Goal: Information Seeking & Learning: Learn about a topic

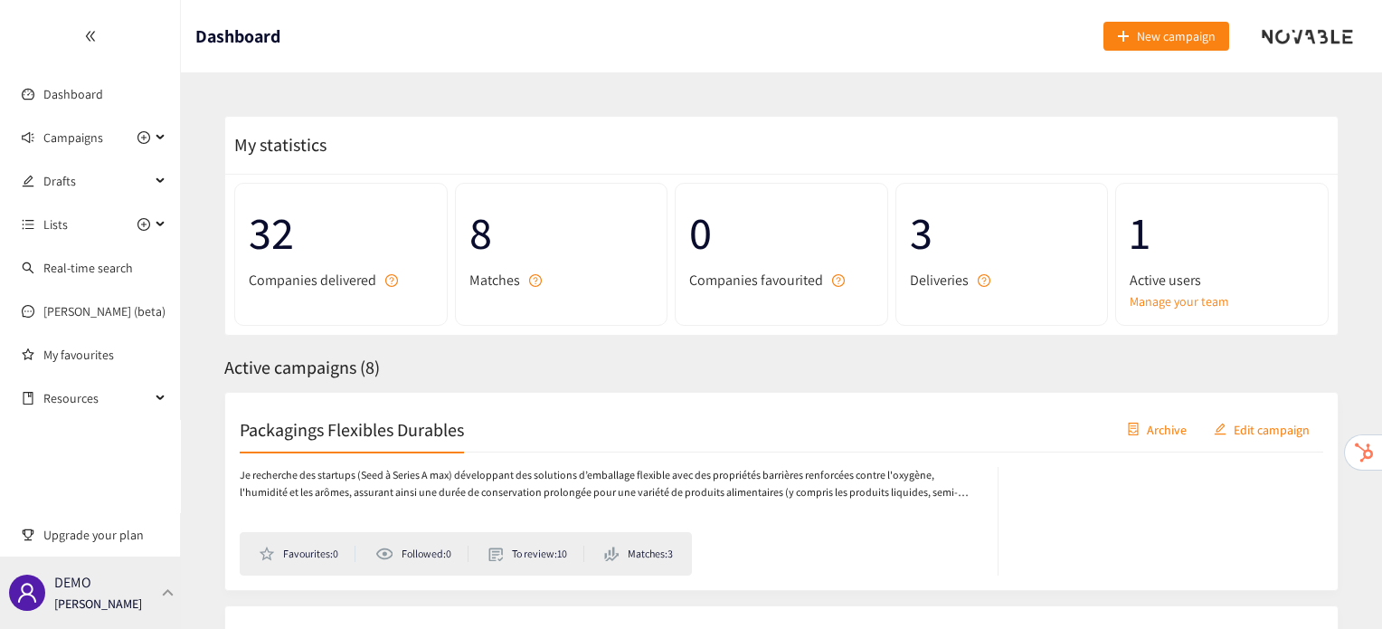
click at [119, 597] on p "[PERSON_NAME]" at bounding box center [98, 603] width 88 height 20
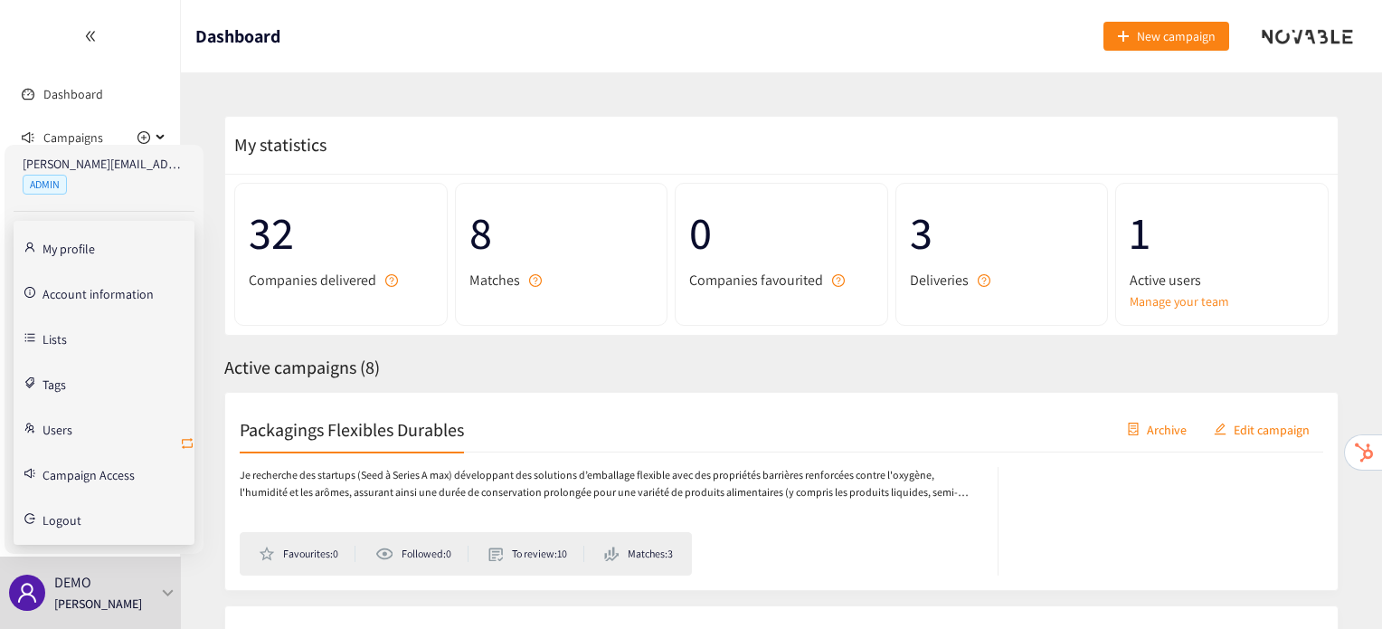
click at [192, 444] on icon "retweet" at bounding box center [187, 443] width 11 height 11
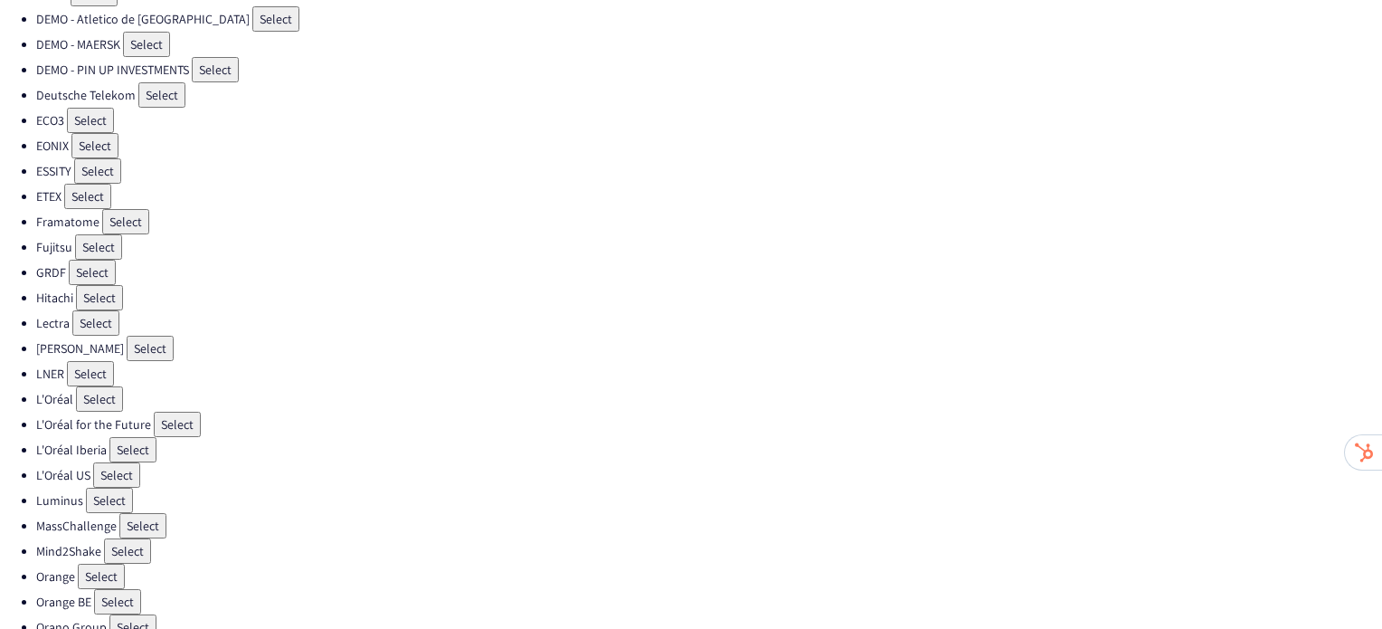
scroll to position [279, 0]
click at [169, 411] on button "Select" at bounding box center [177, 423] width 47 height 25
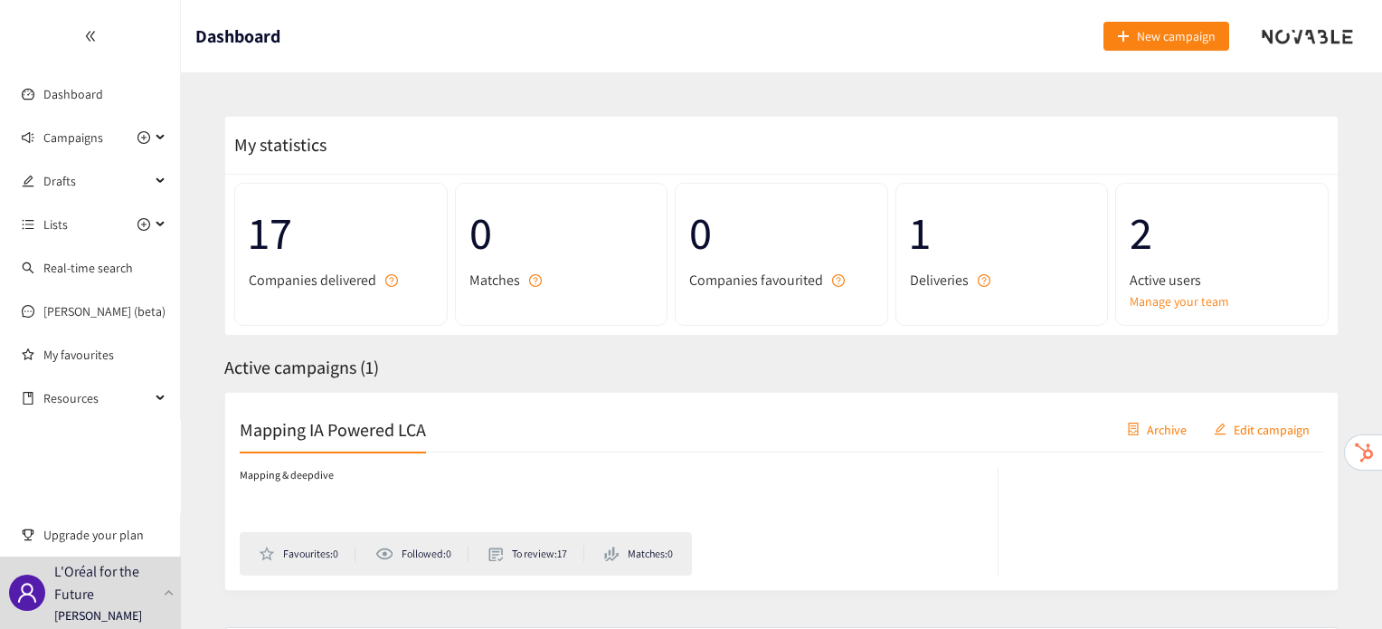
click at [397, 416] on h2 "Mapping IA Powered LCA" at bounding box center [333, 428] width 186 height 25
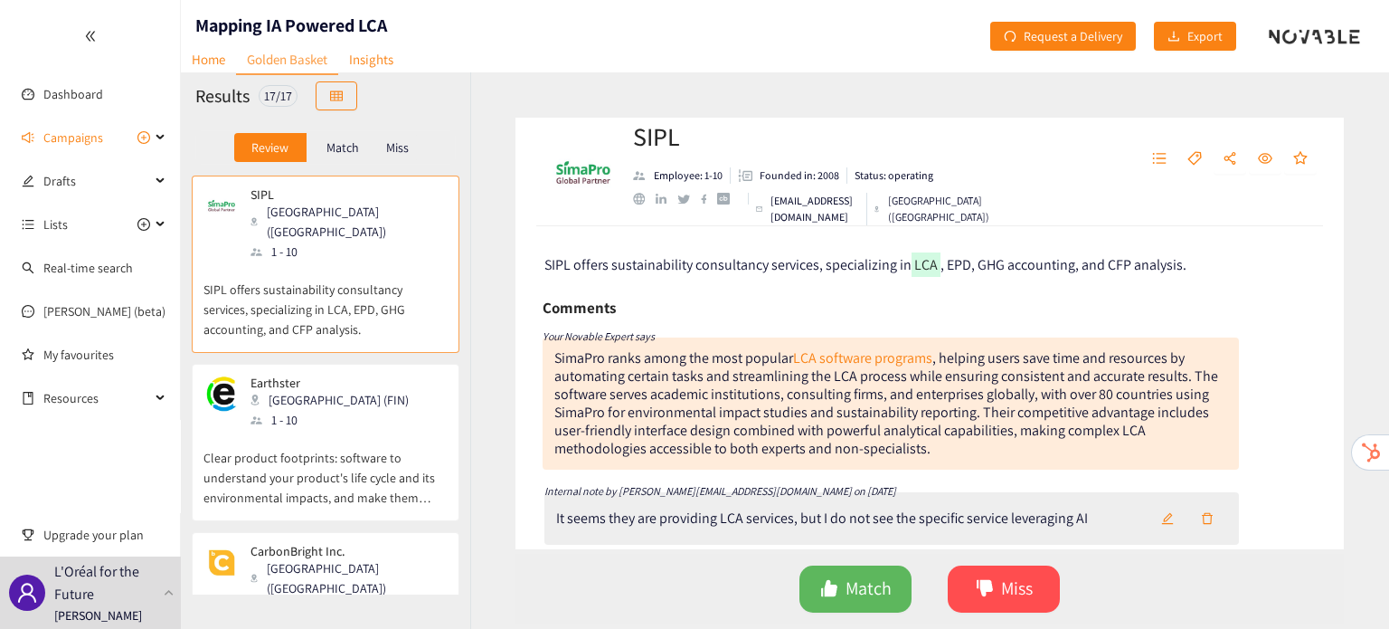
scroll to position [18, 0]
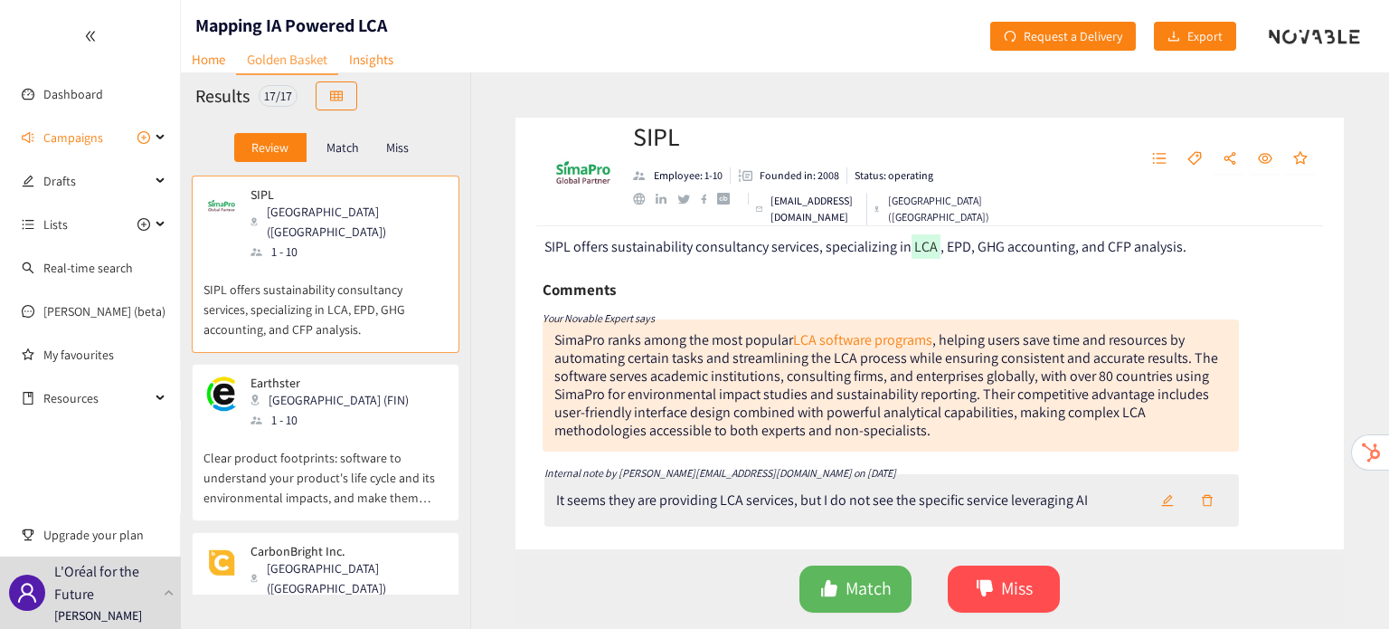
click at [333, 430] on p "Clear product footprints: software to understand your product's life cycle and …" at bounding box center [326, 469] width 244 height 78
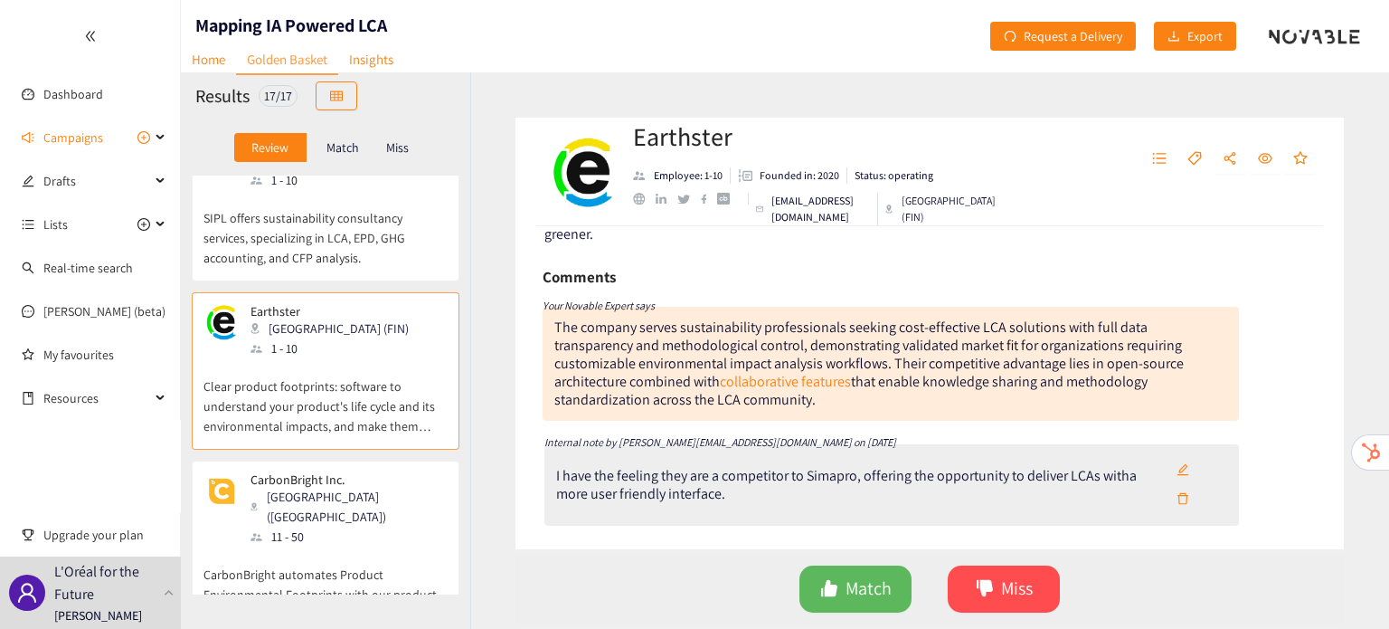
scroll to position [118, 0]
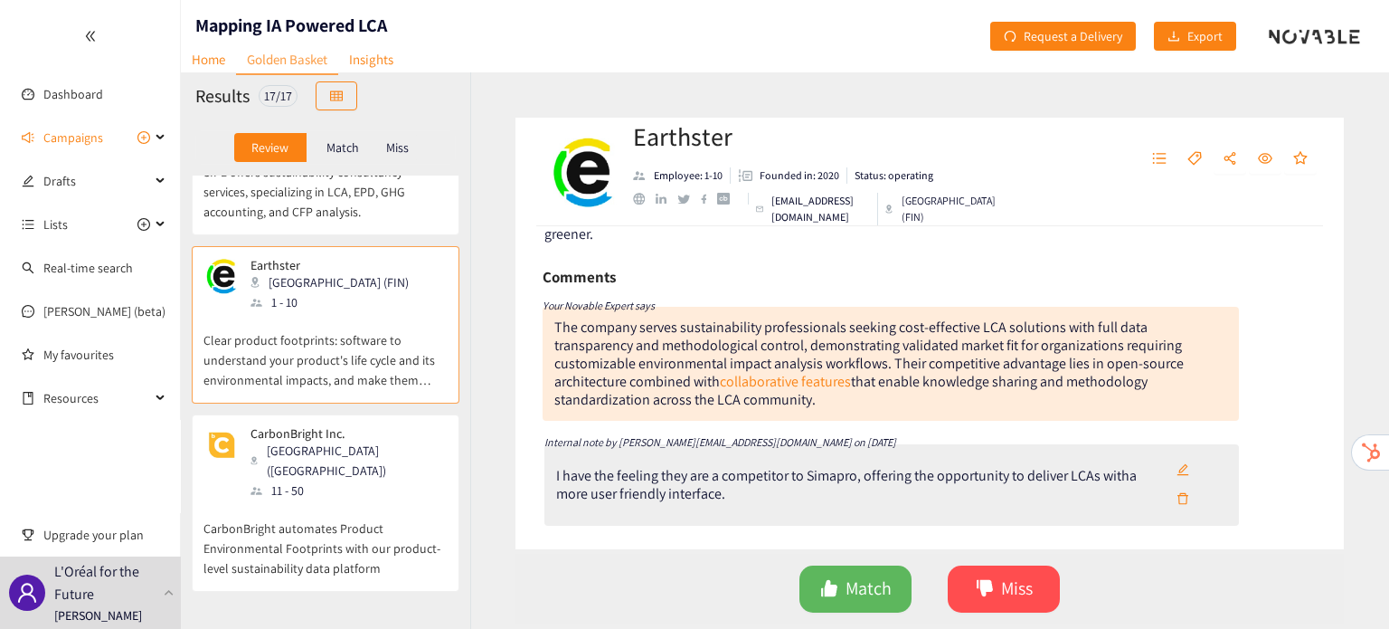
click at [344, 500] on p "CarbonBright automates Product Environmental Footprints with our product-level …" at bounding box center [326, 539] width 244 height 78
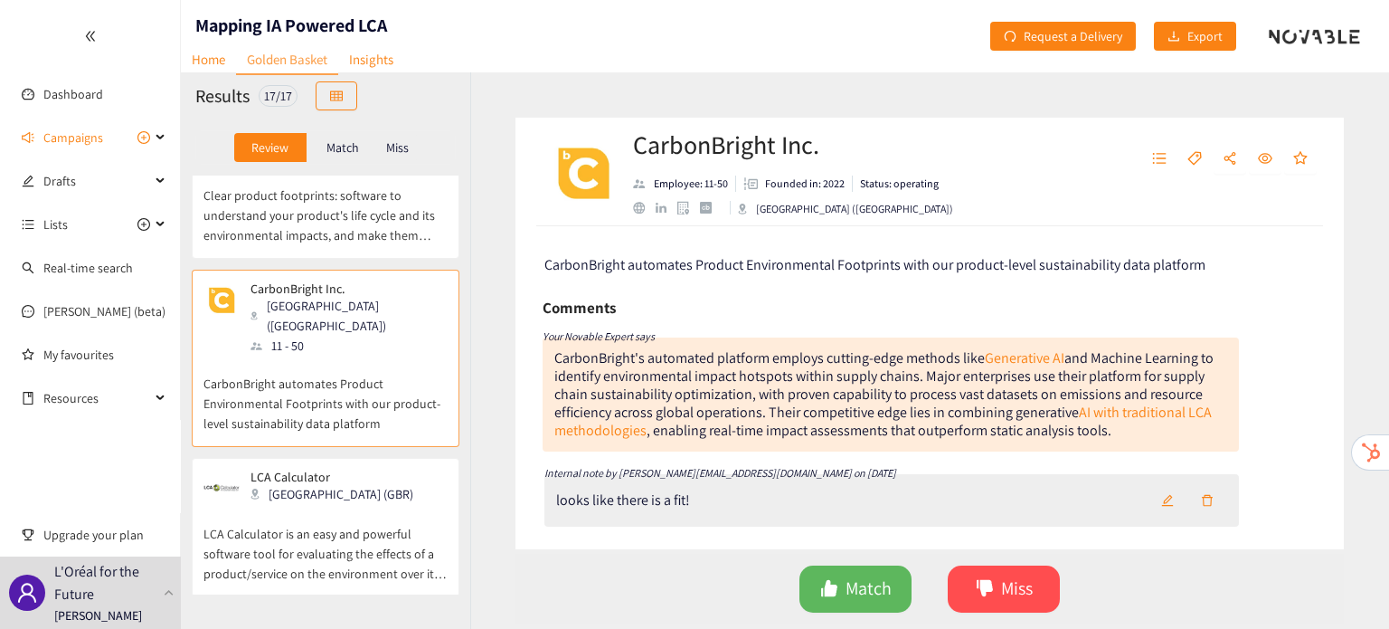
scroll to position [16, 0]
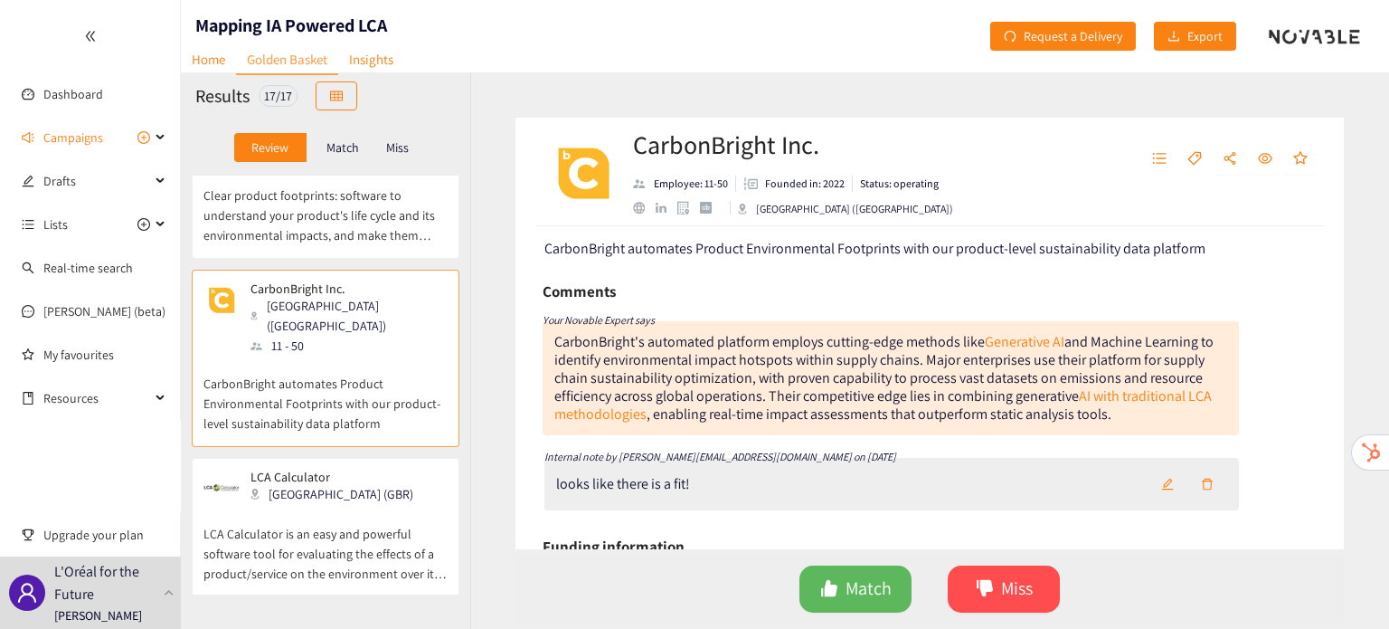
click at [339, 469] on p "LCA Calculator" at bounding box center [332, 476] width 163 height 14
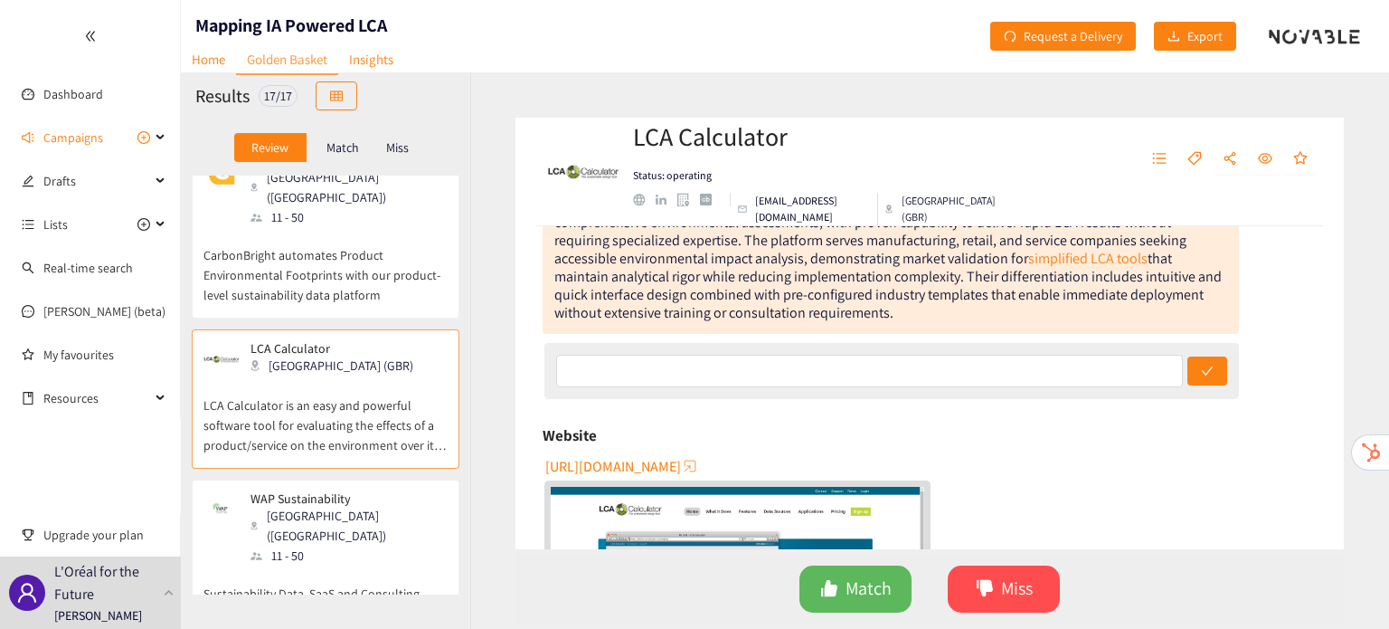
scroll to position [177, 0]
click at [289, 545] on div "11 - 50" at bounding box center [348, 555] width 195 height 20
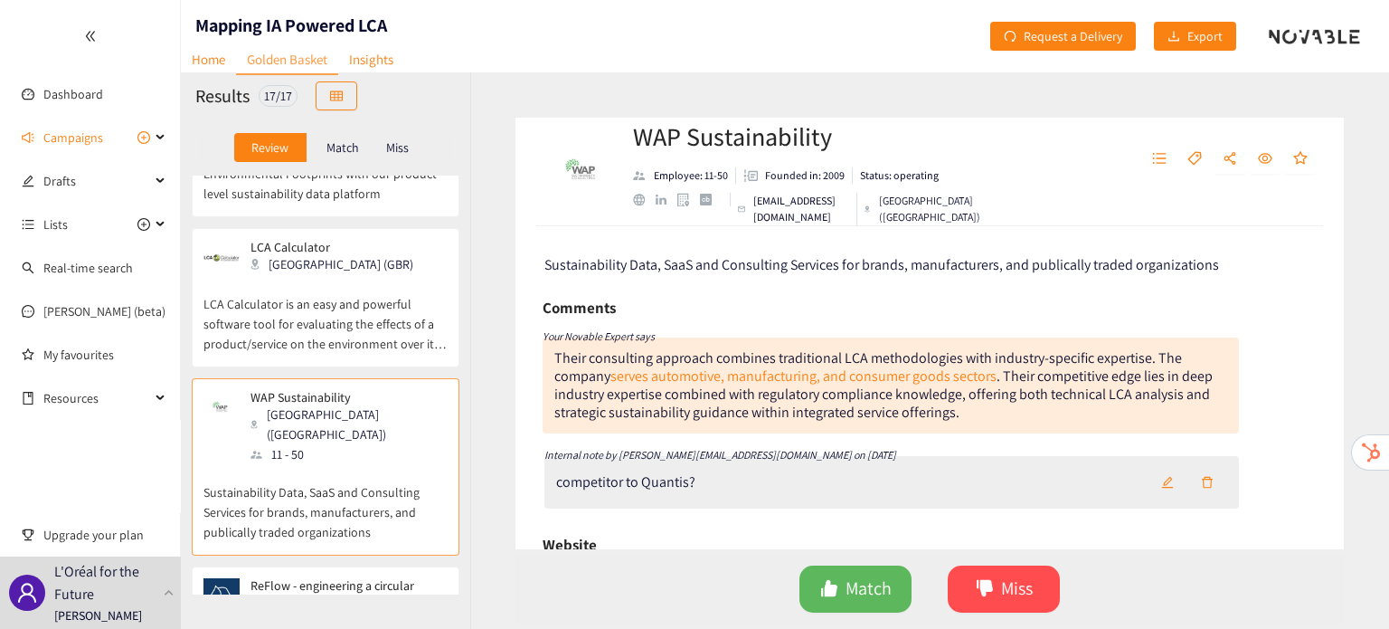
scroll to position [593, 0]
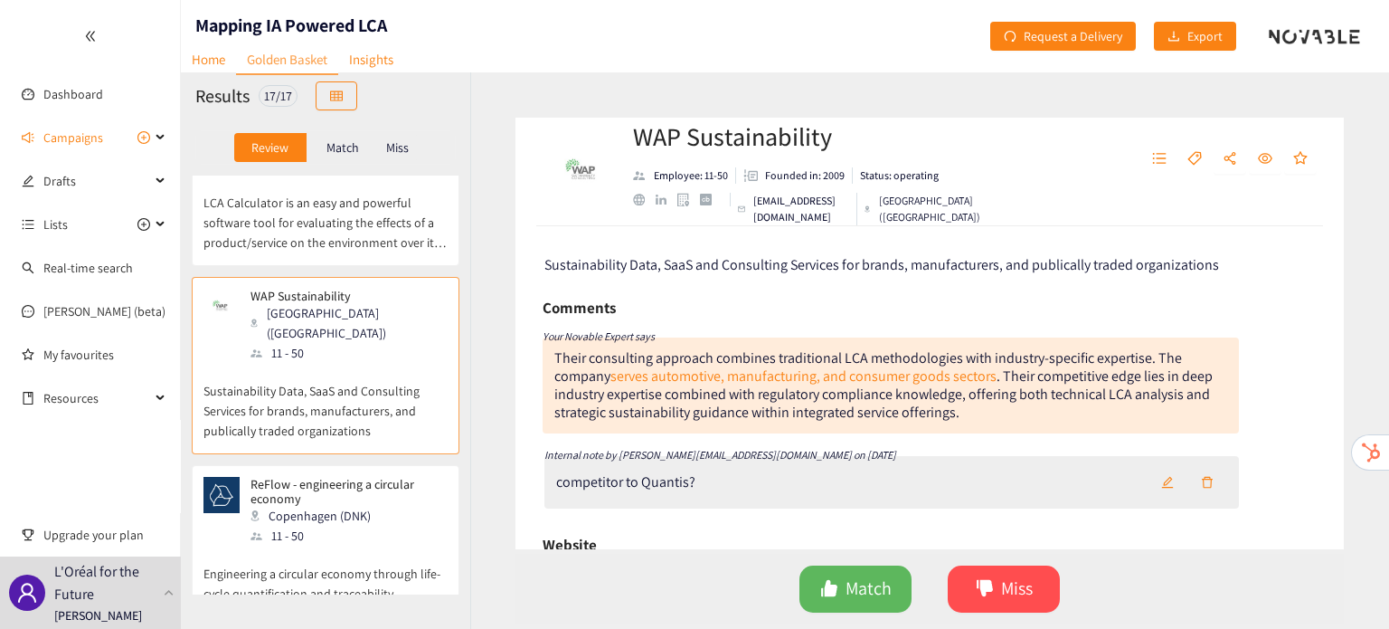
click at [340, 545] on p "Engineering a circular economy through life-cycle quantification and traceabili…" at bounding box center [326, 574] width 244 height 58
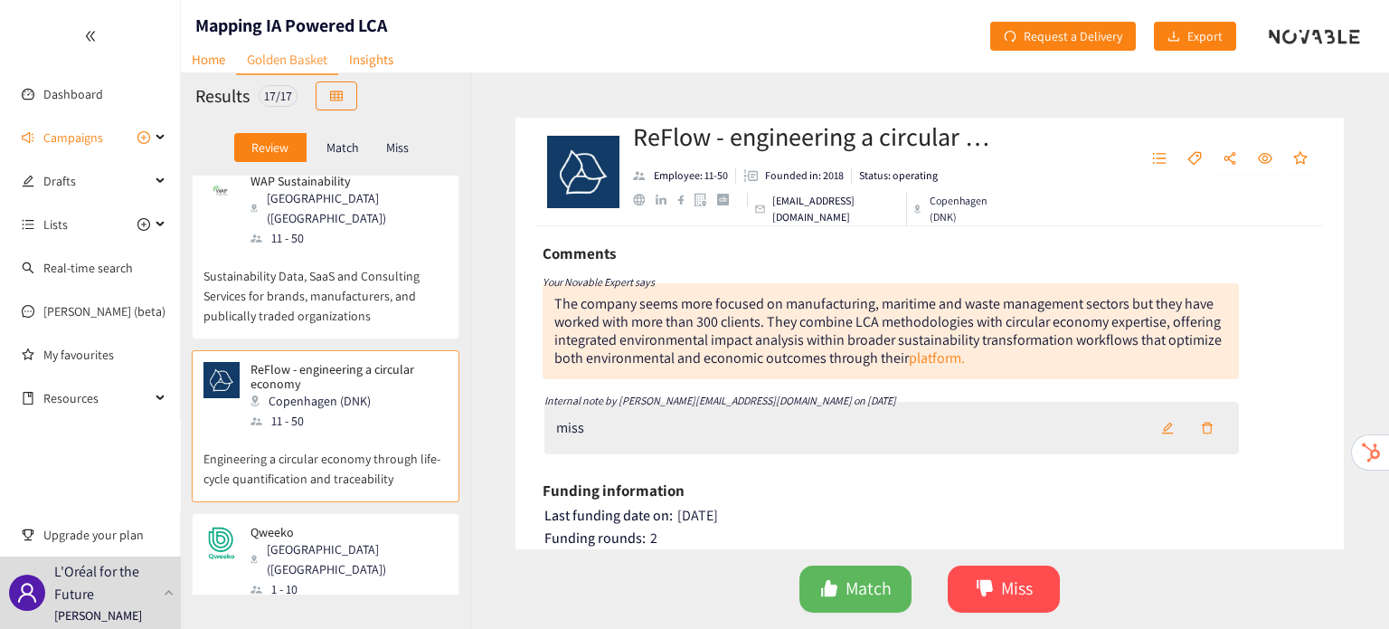
scroll to position [730, 0]
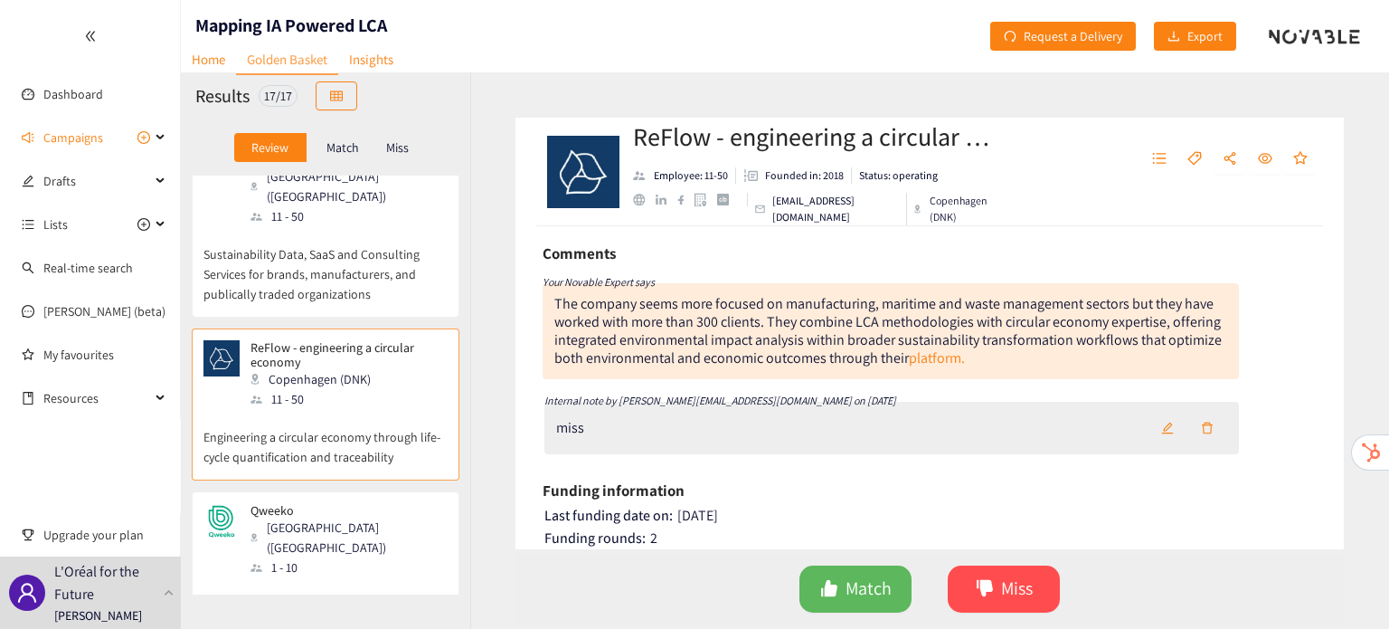
click at [339, 503] on div "Qweeko Paris ([GEOGRAPHIC_DATA]) 1 - 10" at bounding box center [326, 540] width 244 height 74
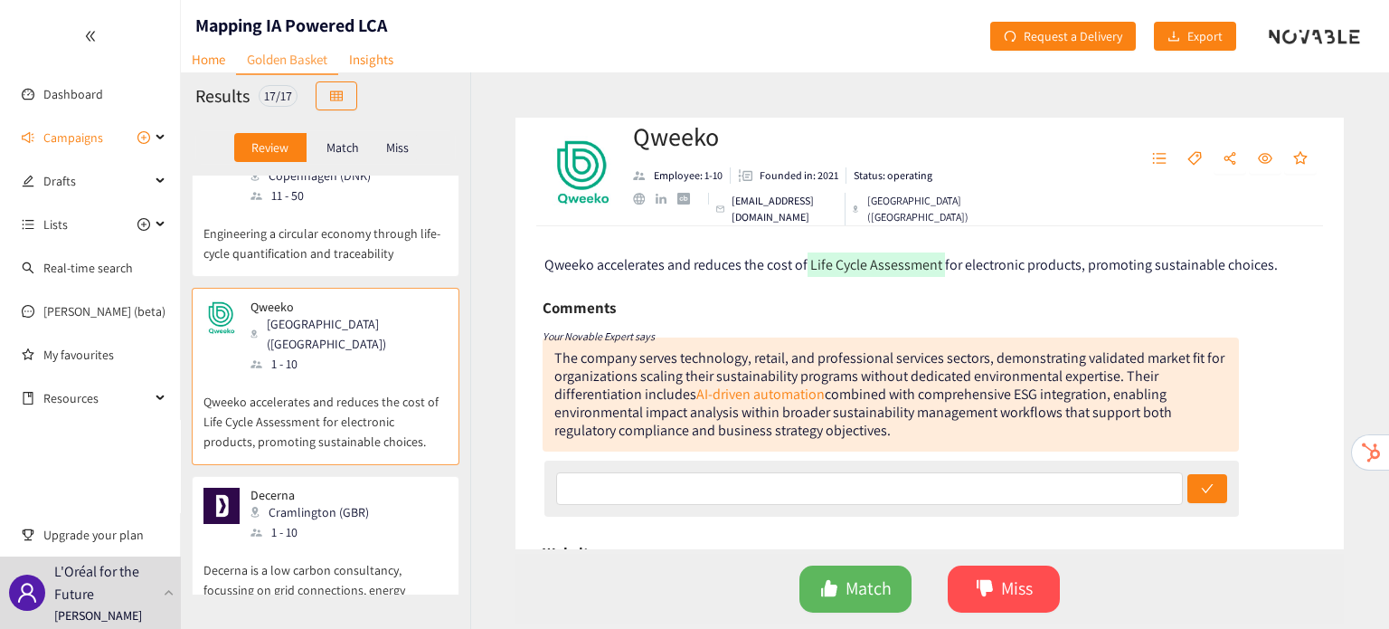
scroll to position [933, 0]
click at [339, 542] on p "Decerna is a low carbon consultancy, focussing on grid connections, energy effi…" at bounding box center [326, 581] width 244 height 78
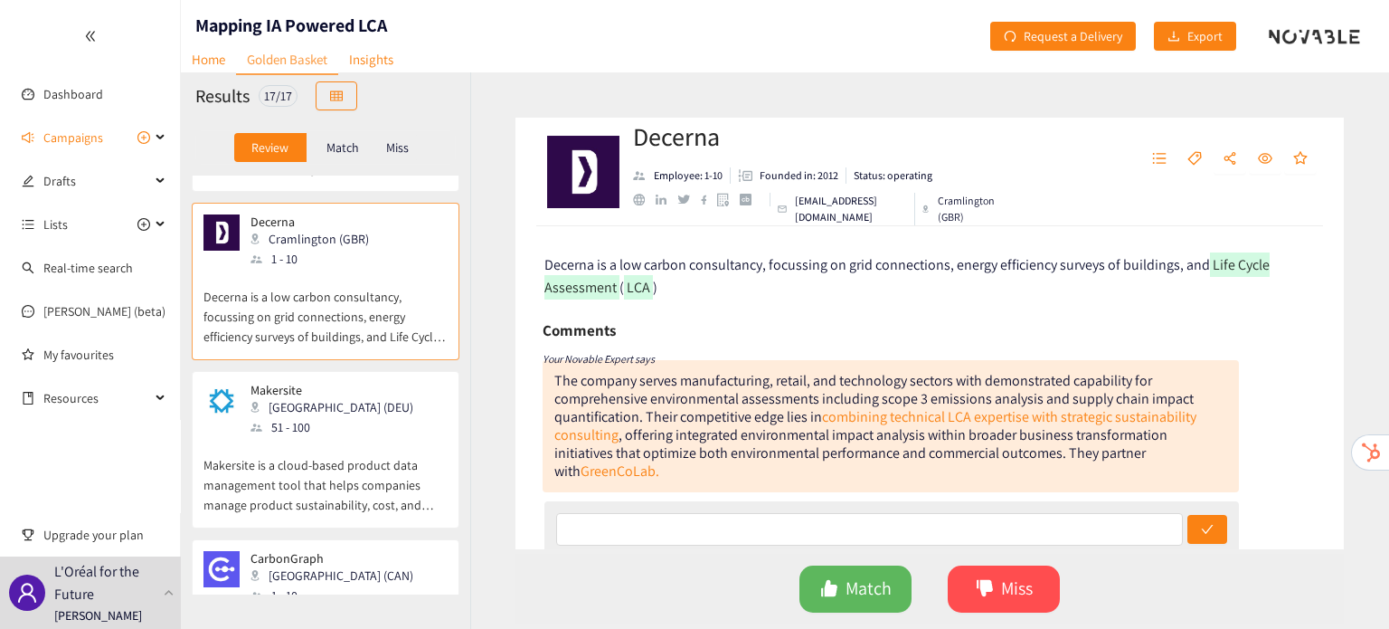
scroll to position [1205, 0]
click at [341, 439] on p "Makersite is a cloud-based product data management tool that helps companies ma…" at bounding box center [326, 478] width 244 height 78
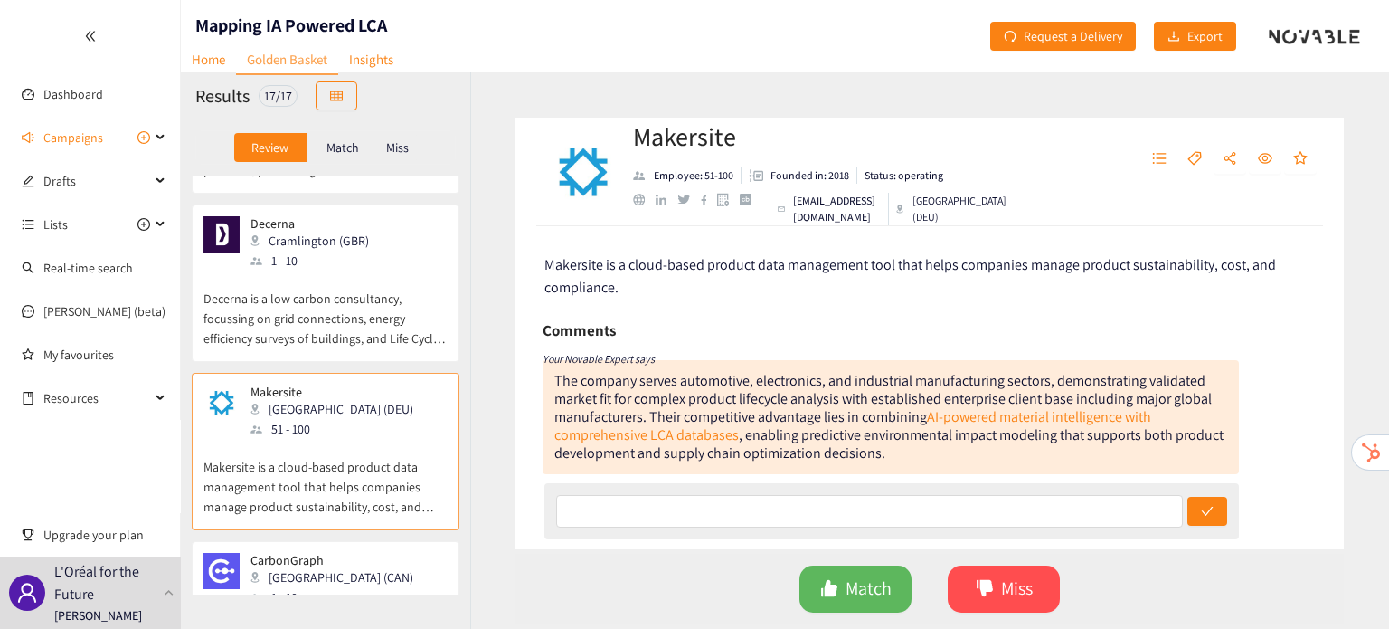
scroll to position [60, 0]
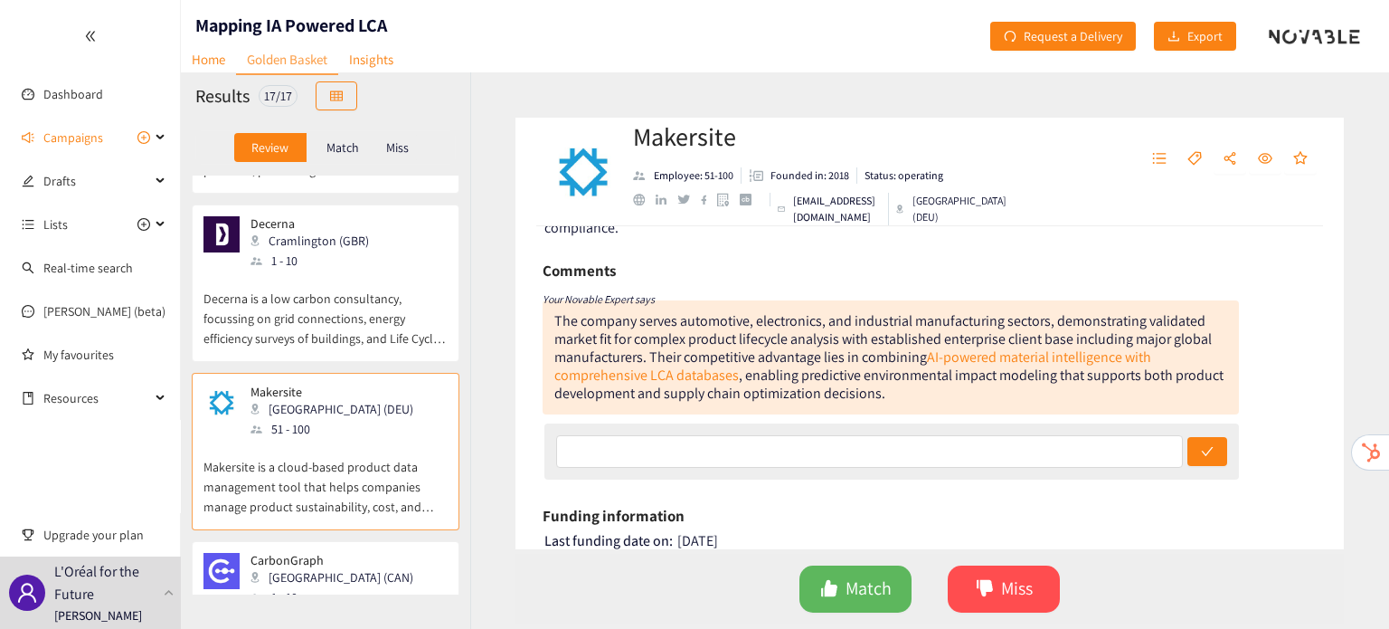
click at [349, 553] on div "CarbonGraph Toronto ([GEOGRAPHIC_DATA]) 1 - 10" at bounding box center [326, 580] width 244 height 54
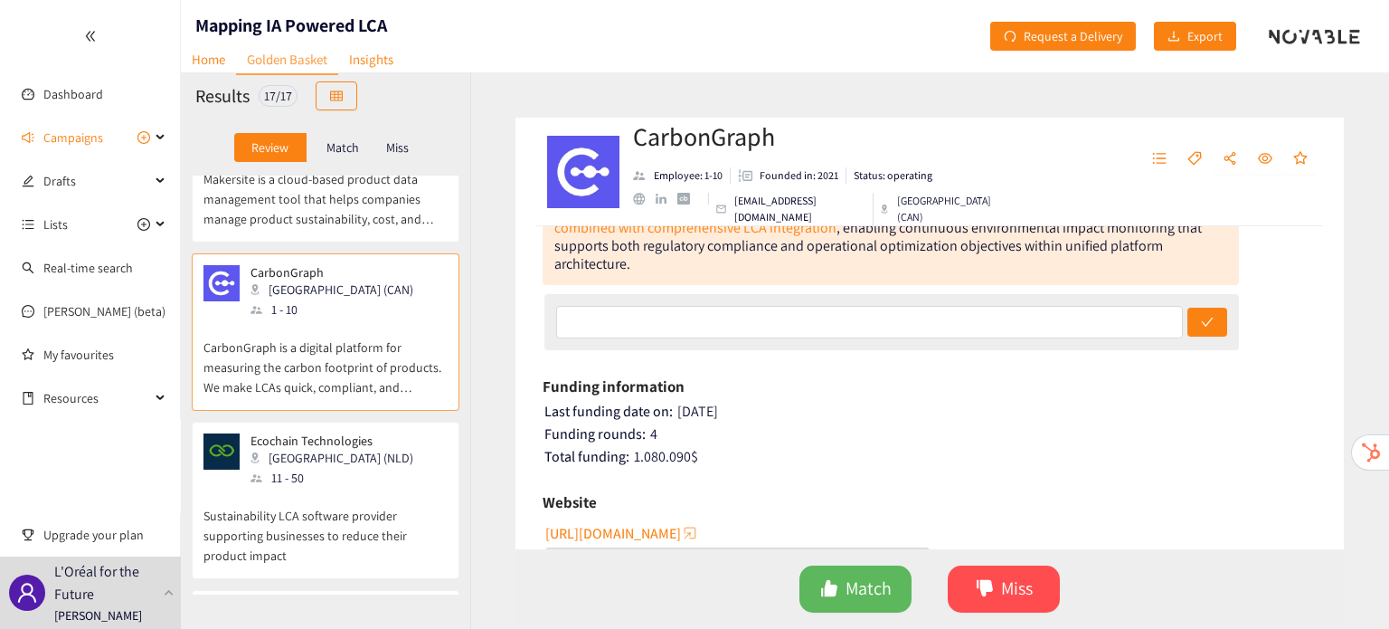
scroll to position [1505, 0]
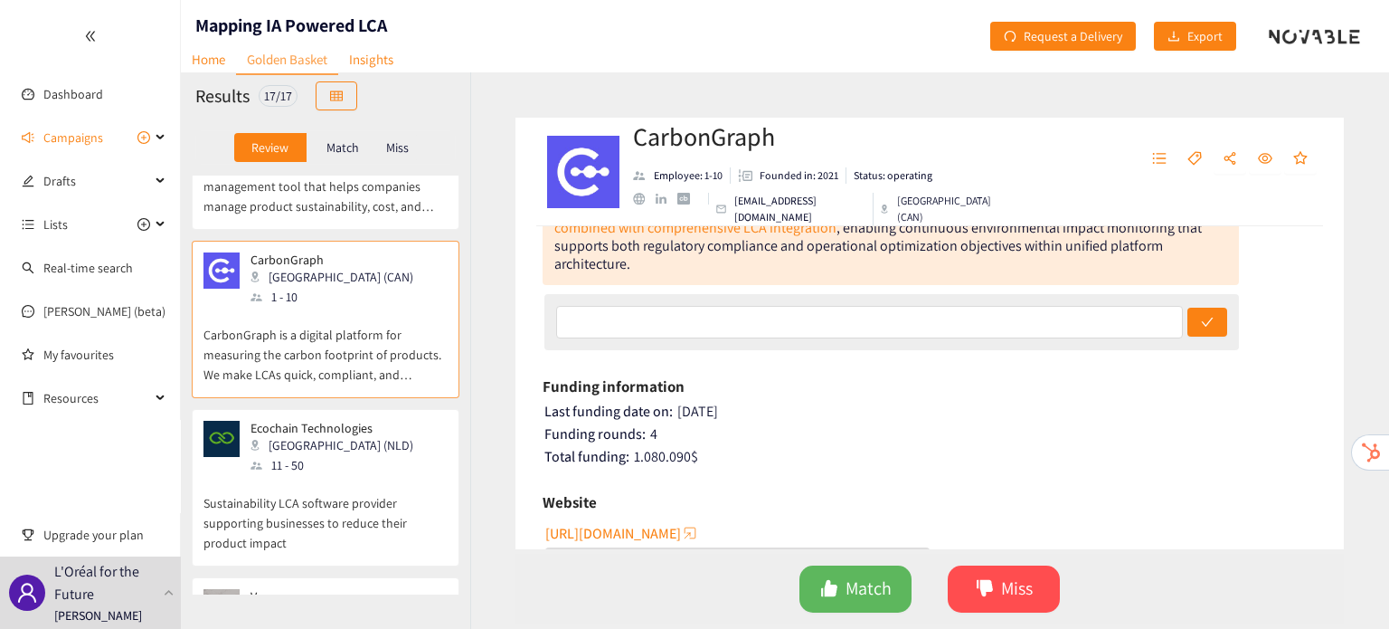
click at [286, 455] on div "11 - 50" at bounding box center [338, 465] width 174 height 20
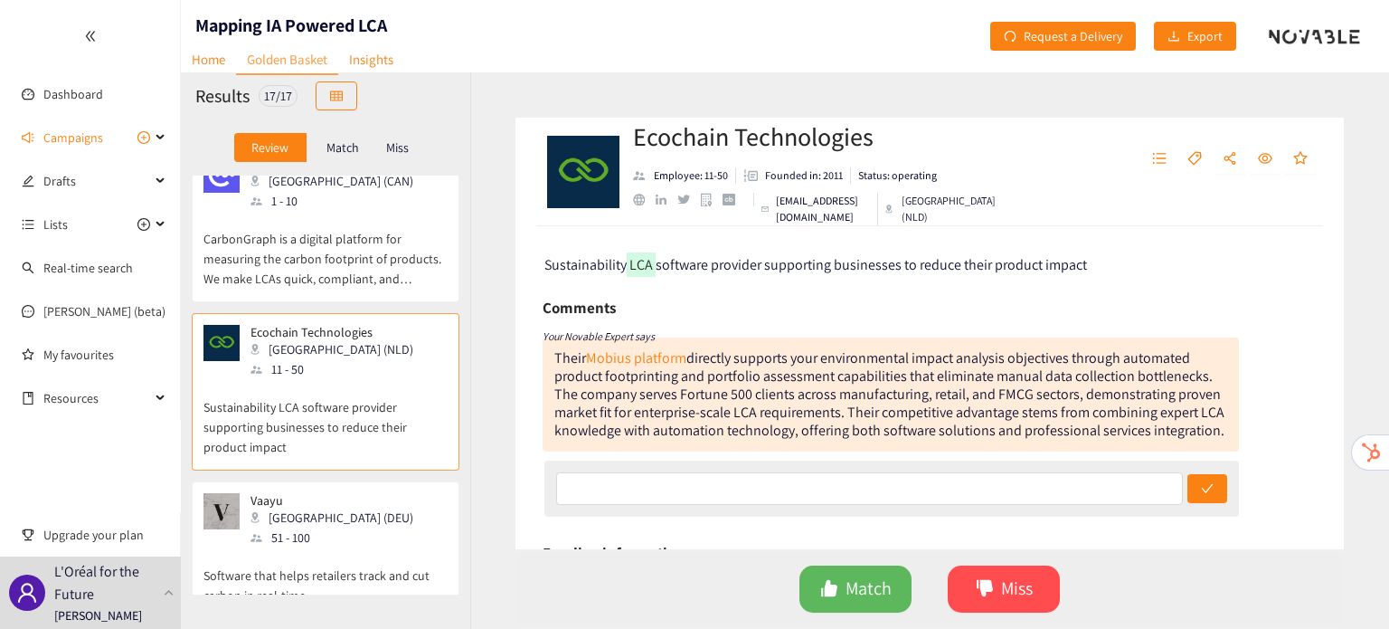
click at [325, 527] on div "51 - 100" at bounding box center [338, 537] width 174 height 20
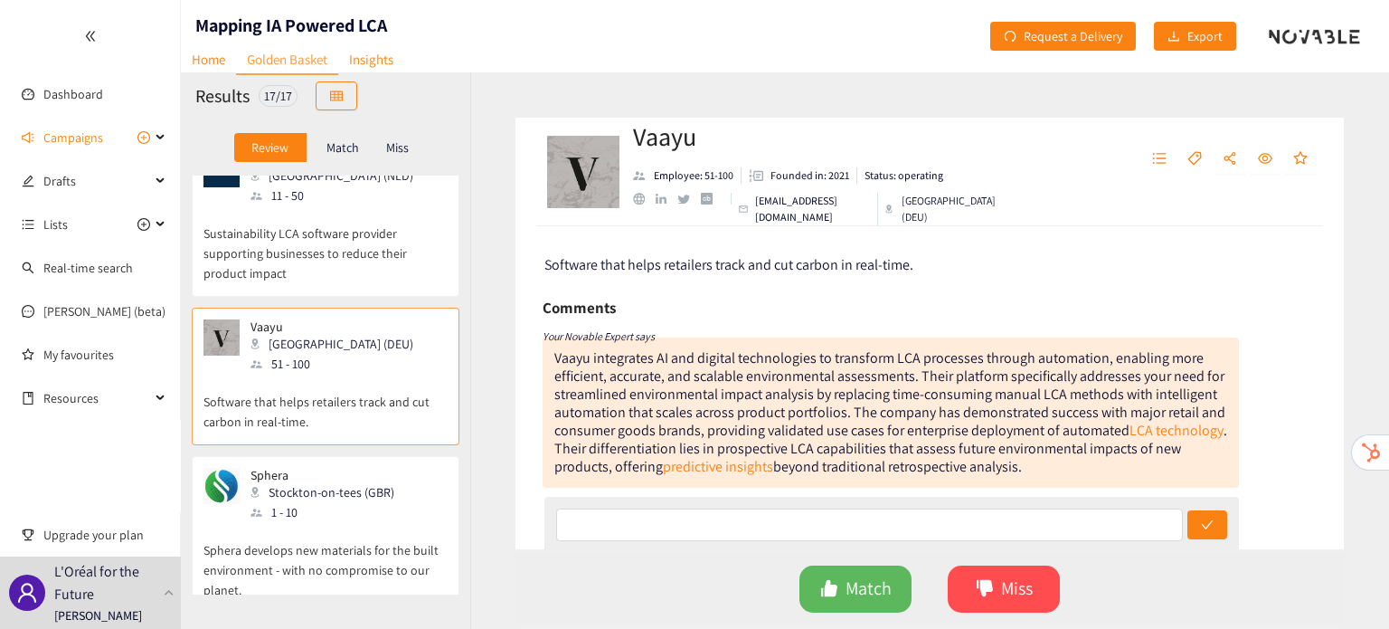
click at [325, 522] on p "Sphera develops new materials for the built environment - with no compromise to…" at bounding box center [326, 561] width 244 height 78
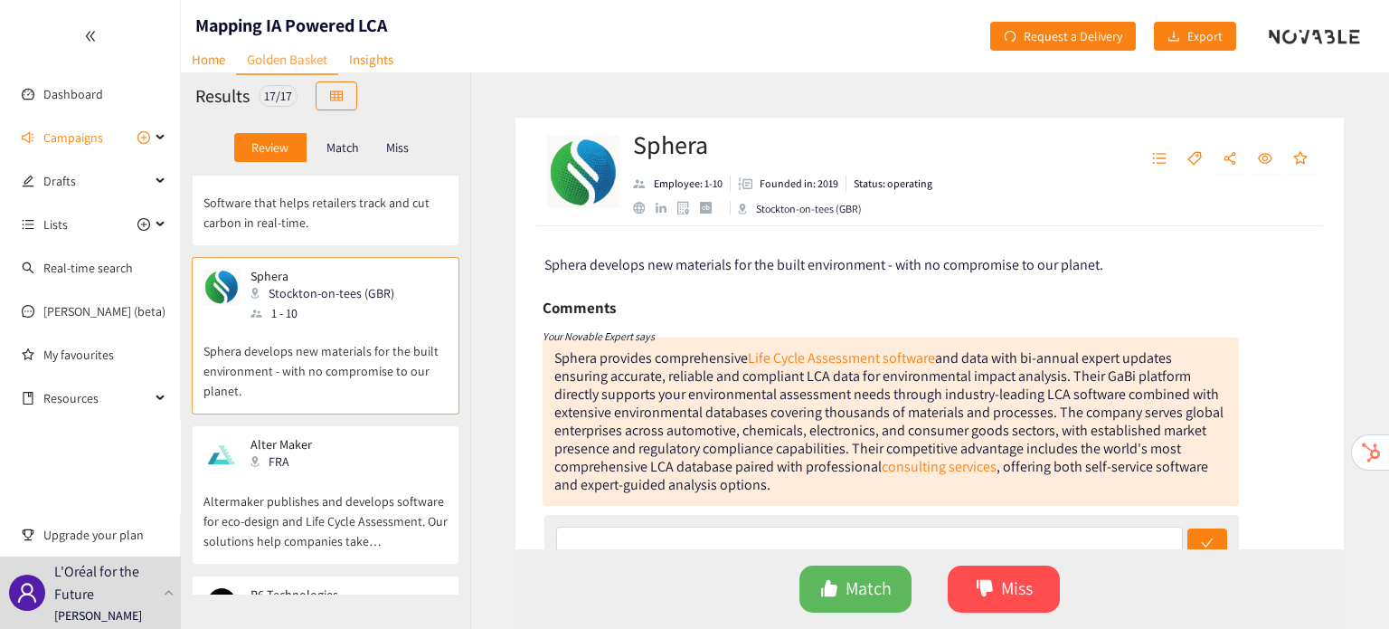
click at [325, 473] on p "Altermaker publishes and develops software for eco-design and Life Cycle Assess…" at bounding box center [326, 512] width 244 height 78
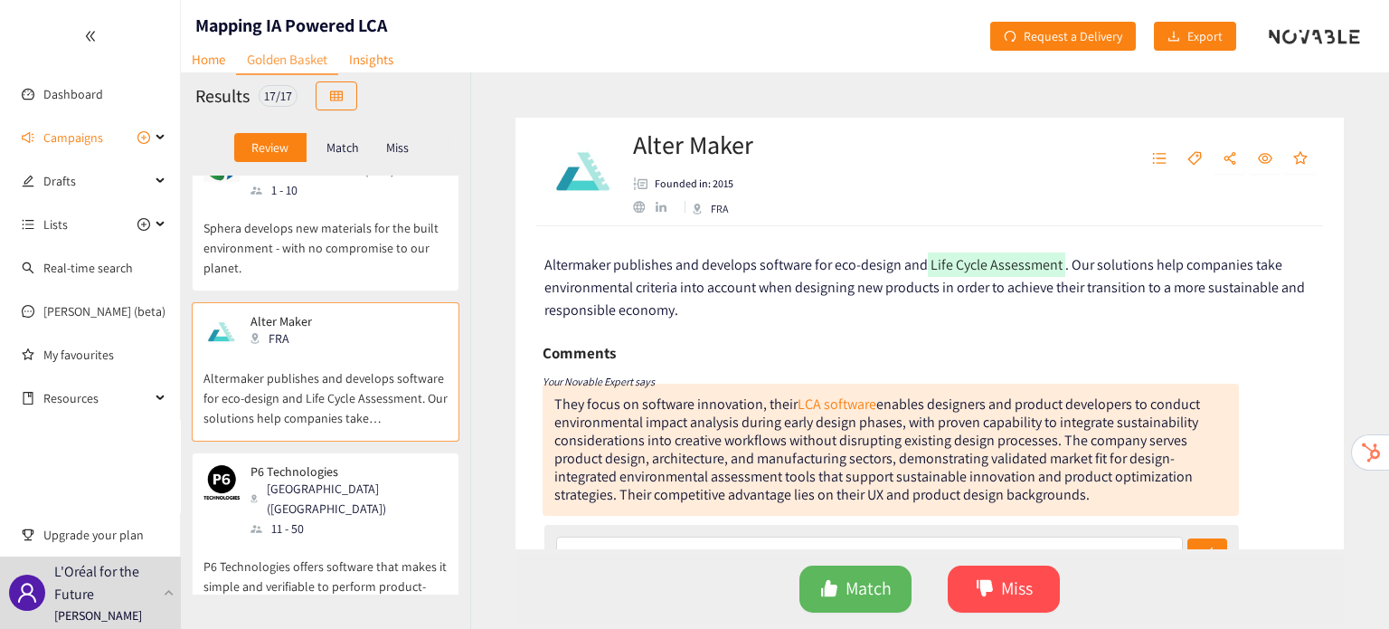
click at [325, 538] on p "P6 Technologies offers software that makes it simple and verifiable to perform …" at bounding box center [326, 577] width 244 height 78
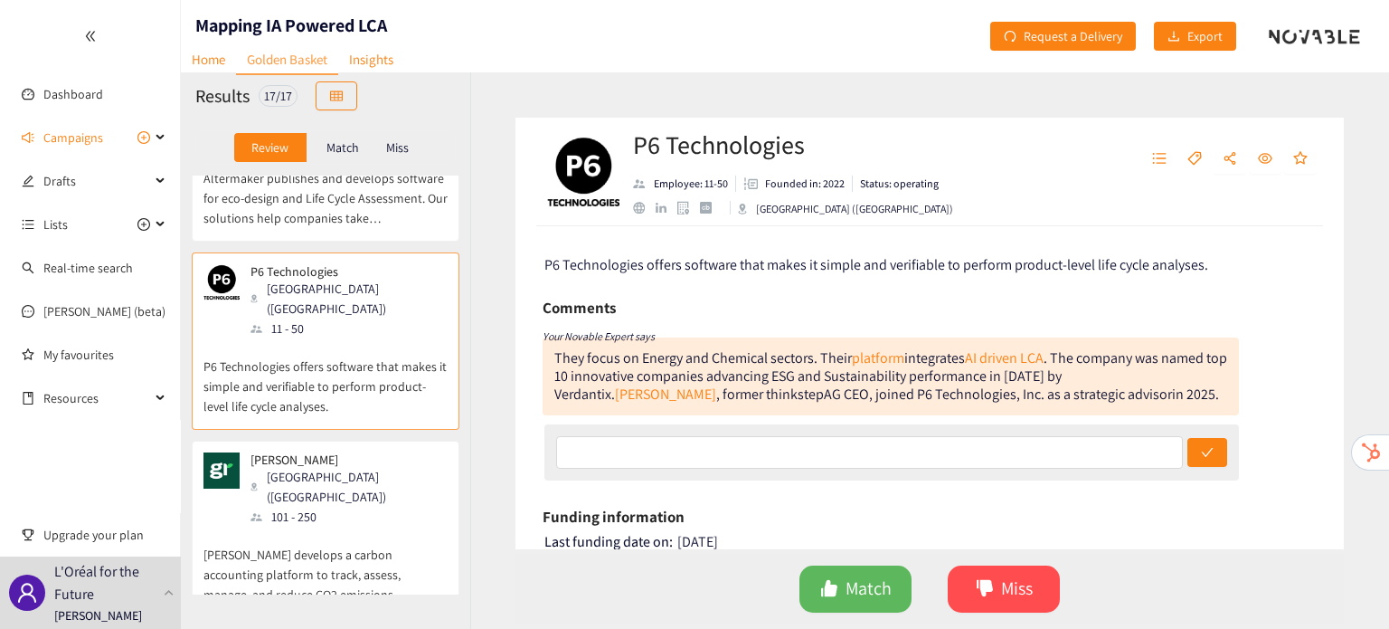
click at [325, 526] on p "[PERSON_NAME] develops a carbon accounting platform to track, assess, manage, a…" at bounding box center [326, 565] width 244 height 78
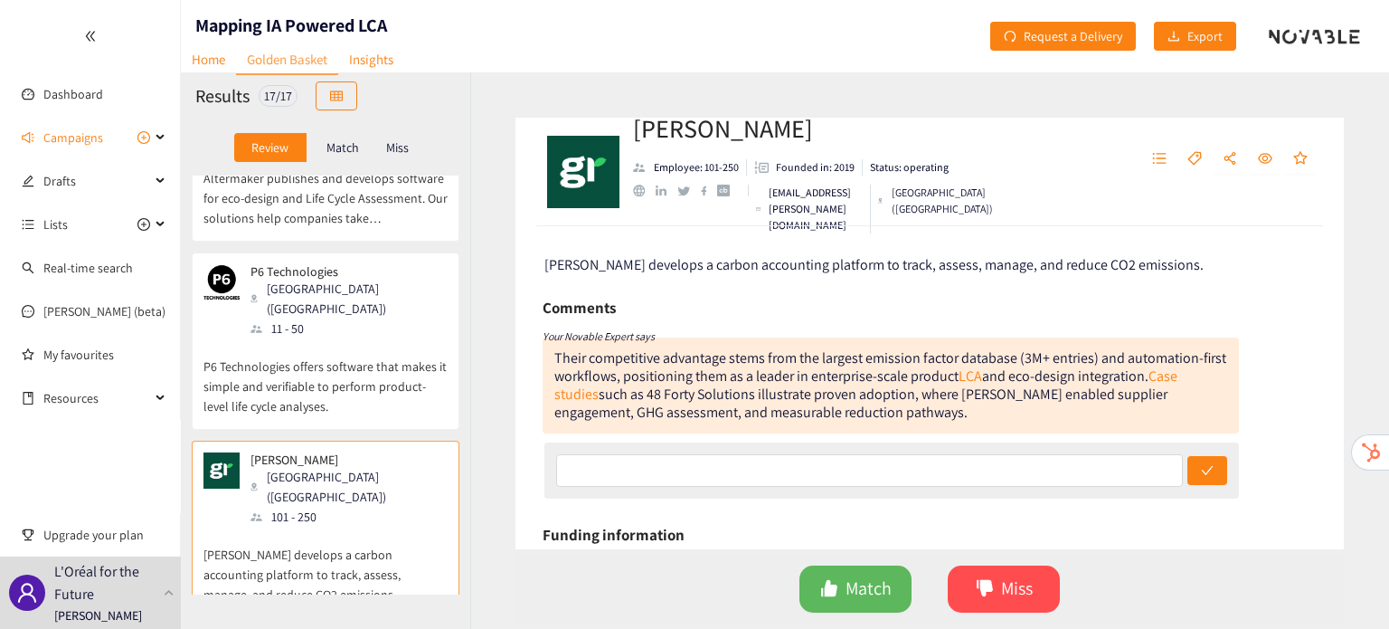
scroll to position [2355, 0]
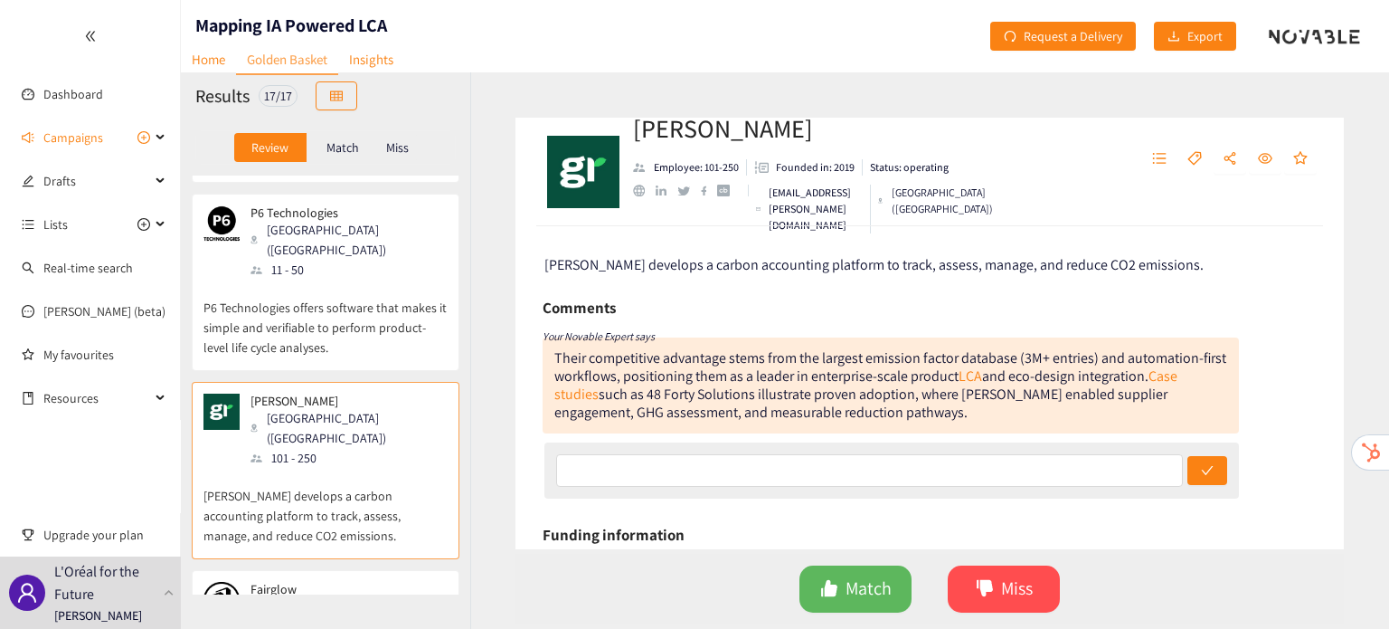
click at [329, 582] on div "Fairglow FRA" at bounding box center [326, 600] width 244 height 36
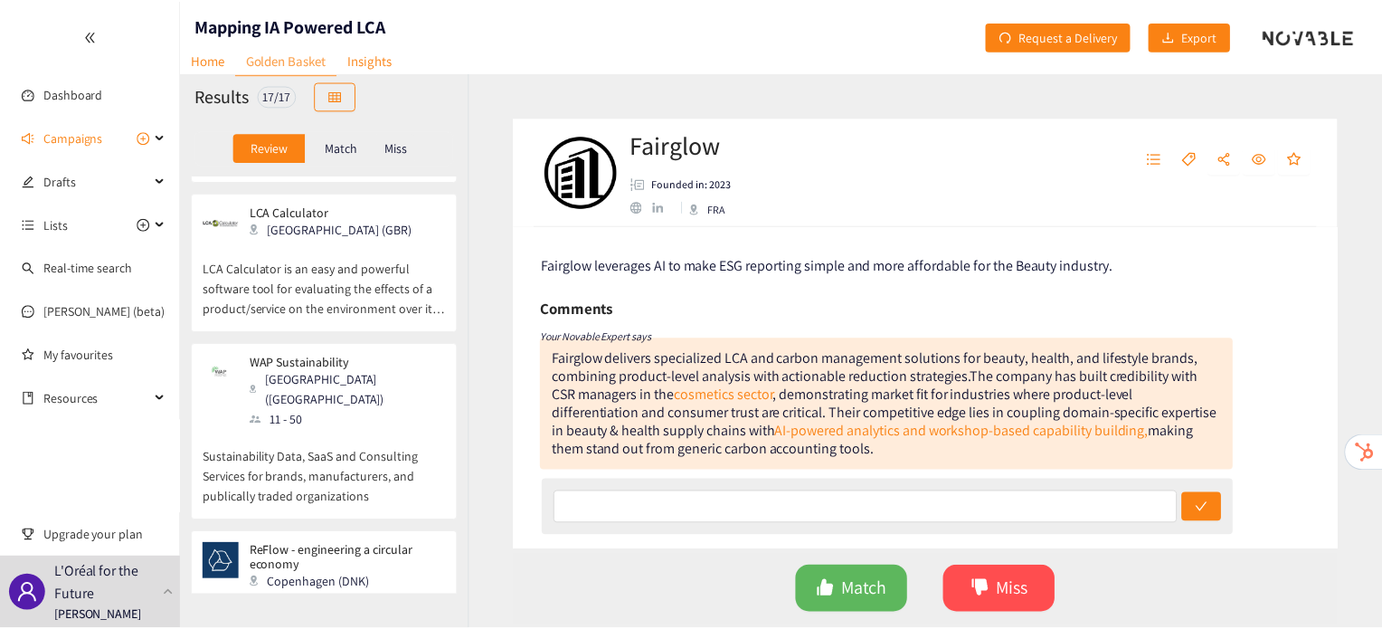
scroll to position [0, 0]
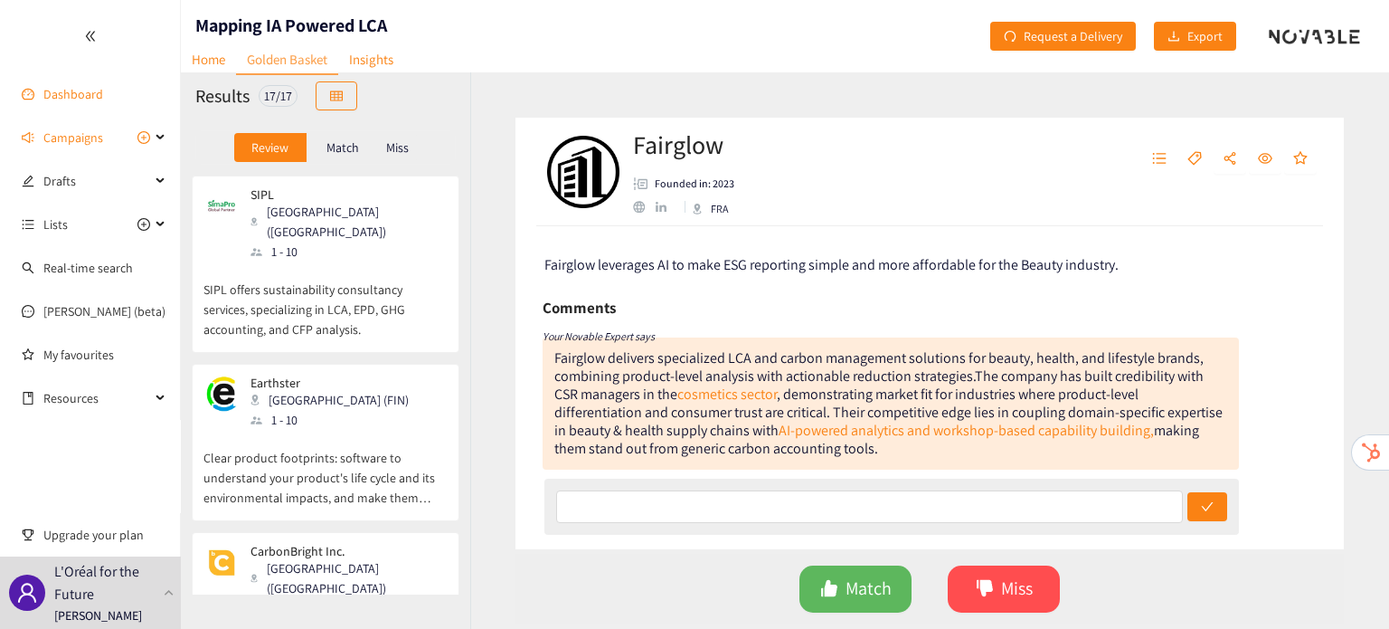
click at [71, 96] on link "Dashboard" at bounding box center [73, 94] width 60 height 16
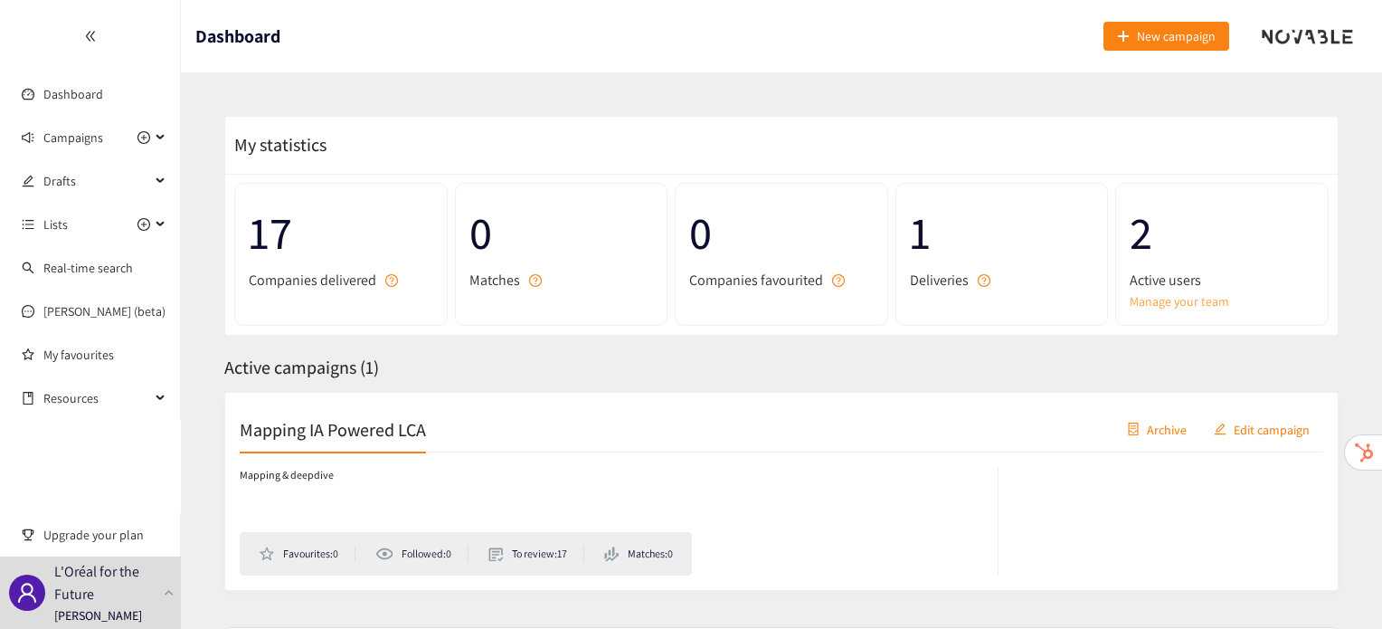
click at [1175, 300] on link "Manage your team" at bounding box center [1222, 301] width 185 height 20
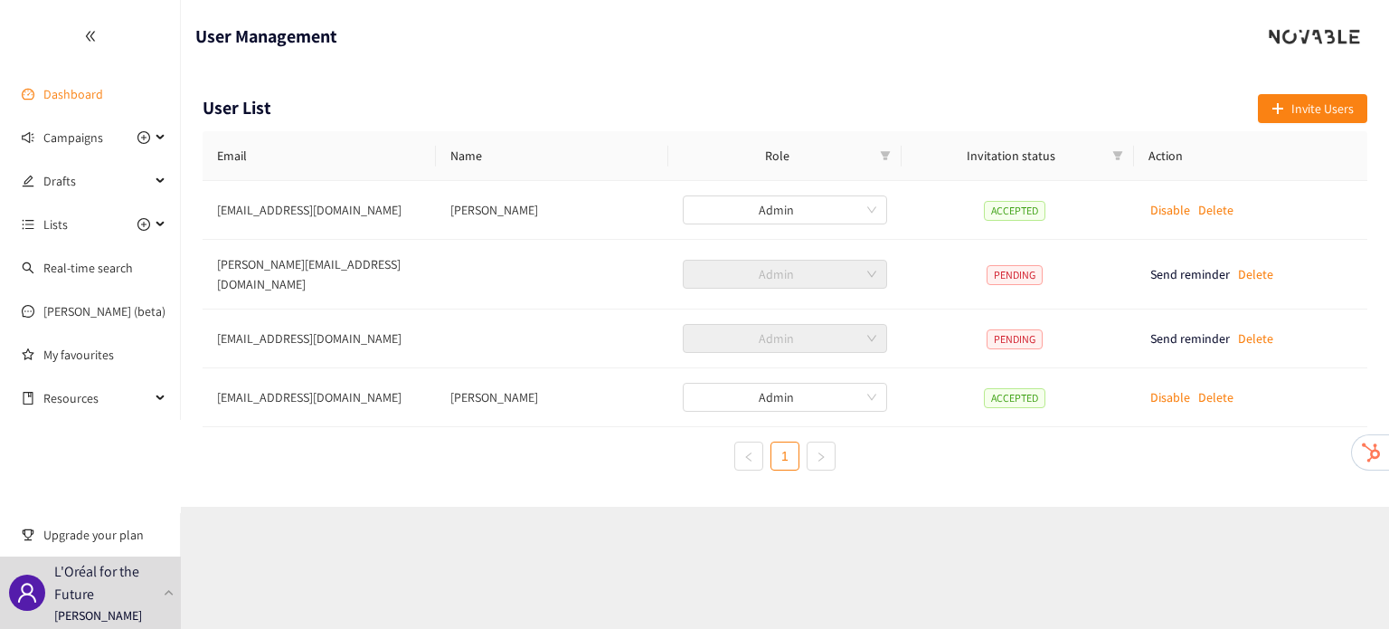
click at [82, 95] on link "Dashboard" at bounding box center [73, 94] width 60 height 16
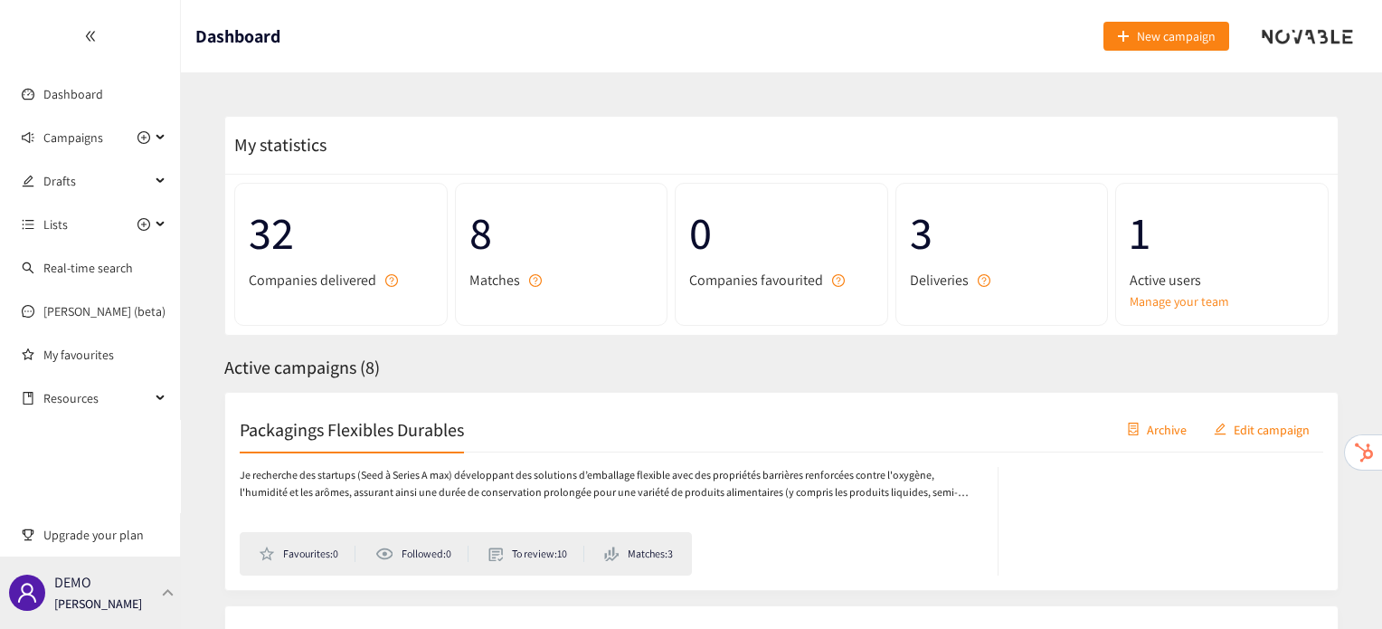
click at [141, 597] on div "DEMO [PERSON_NAME]" at bounding box center [90, 592] width 181 height 72
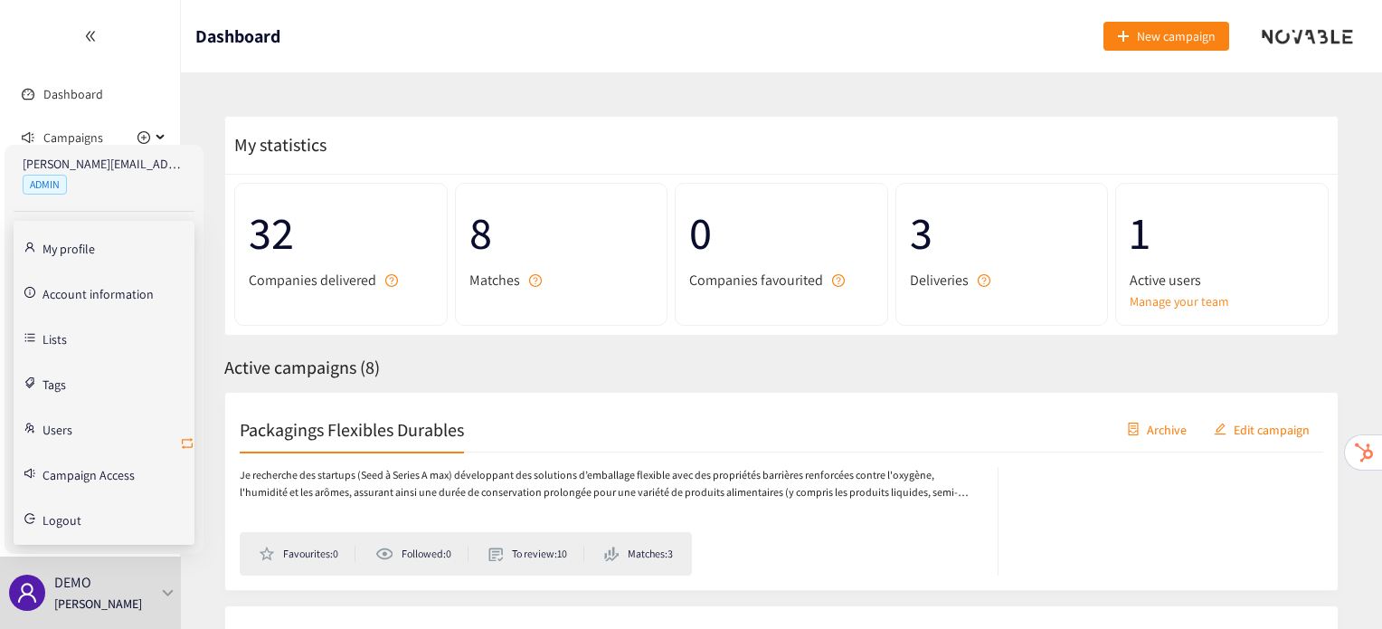
click at [185, 443] on icon "retweet" at bounding box center [187, 443] width 14 height 14
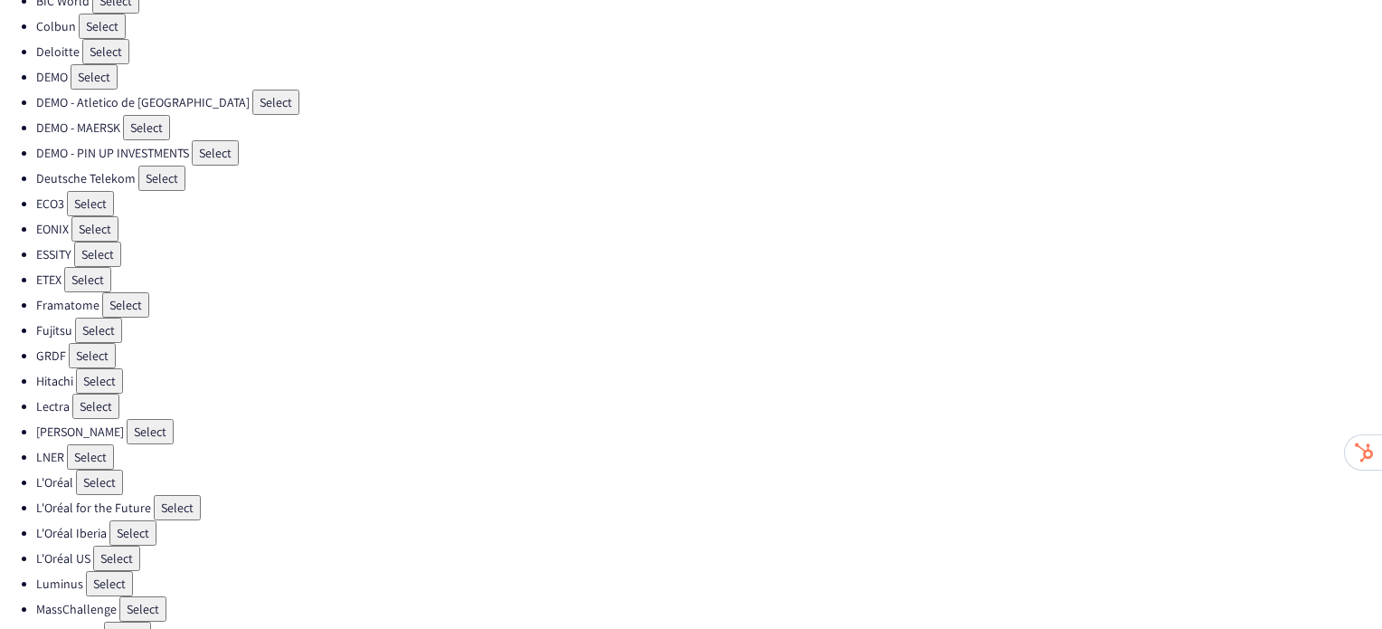
scroll to position [234, 0]
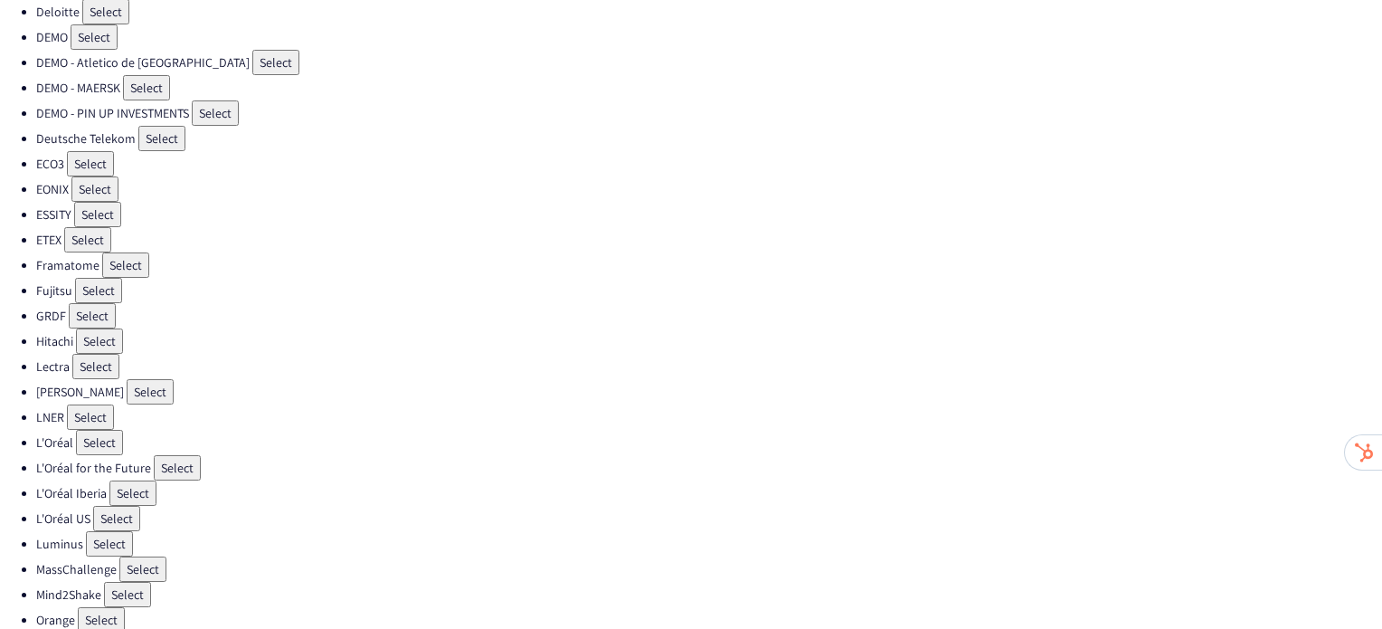
click at [109, 430] on button "Select" at bounding box center [99, 442] width 47 height 25
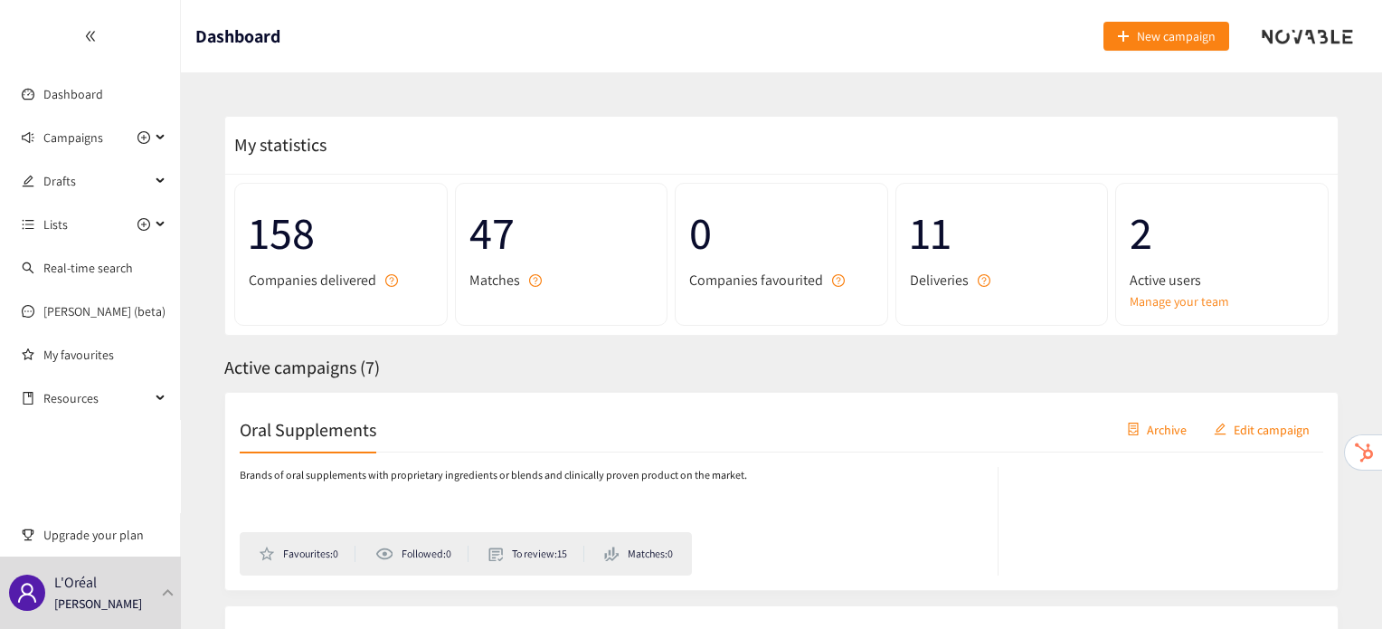
click at [354, 439] on h2 "Oral Supplements" at bounding box center [308, 428] width 137 height 25
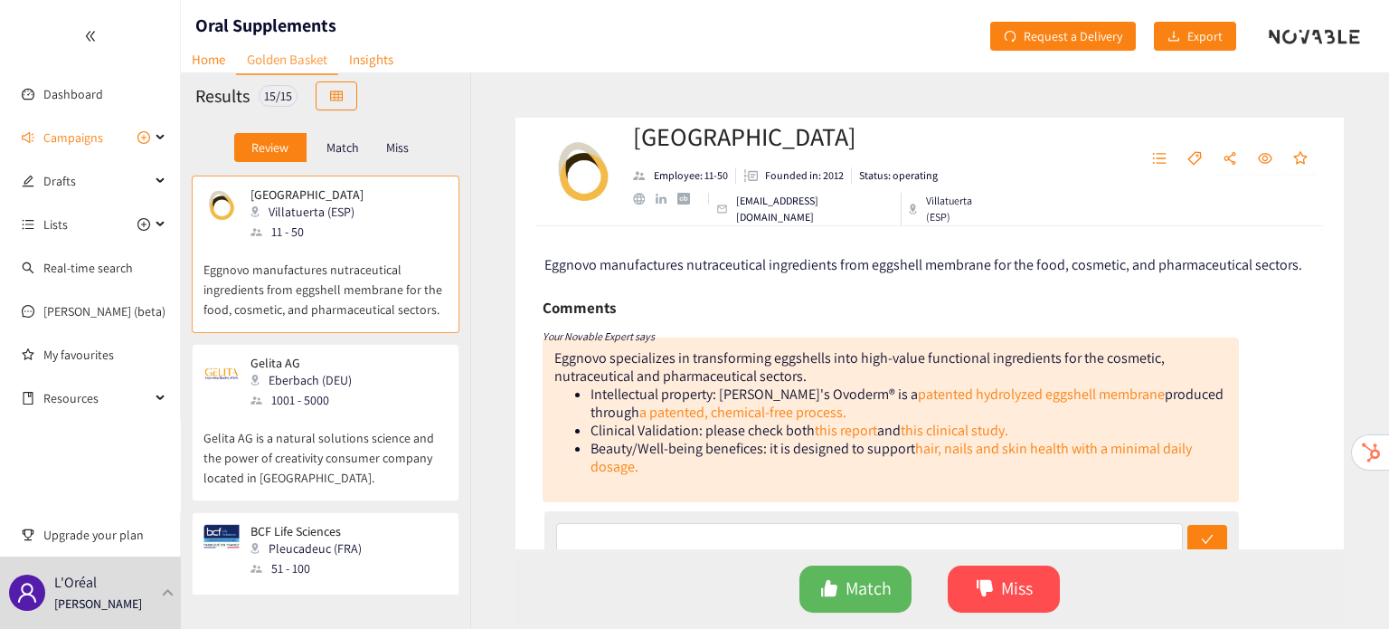
scroll to position [29, 0]
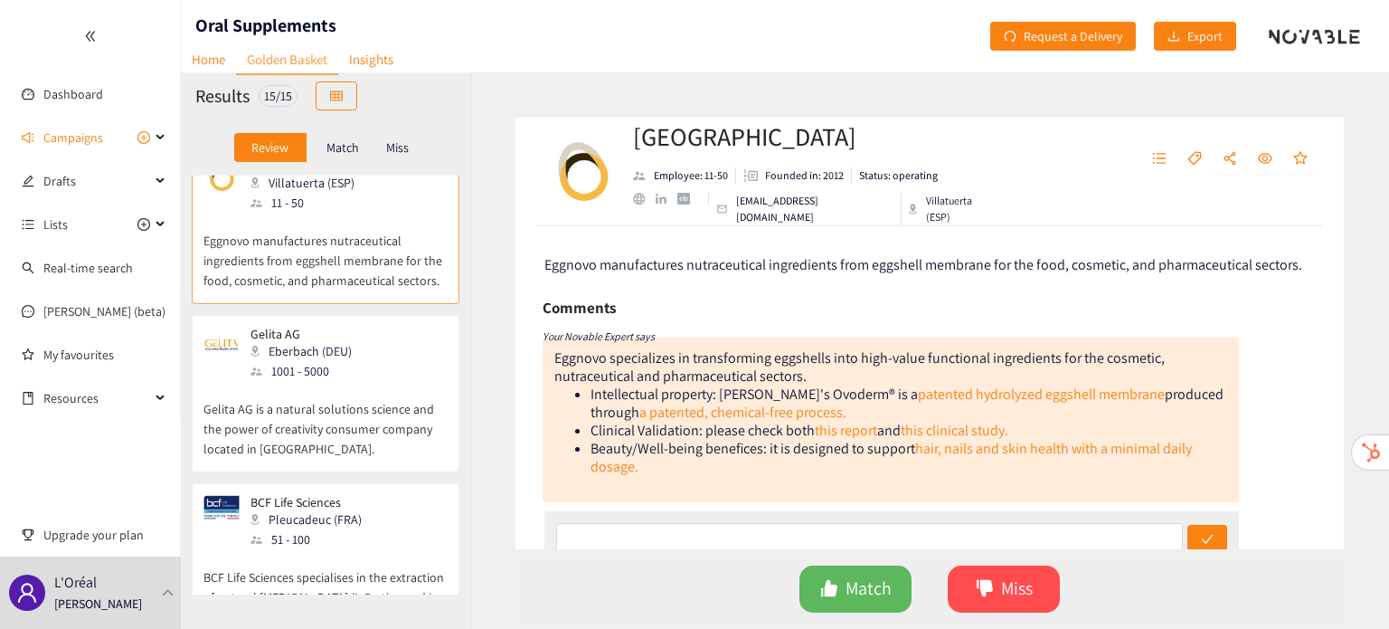
click at [354, 438] on p "Gelita AG is a natural solutions science and the power of creativity consumer c…" at bounding box center [326, 420] width 244 height 78
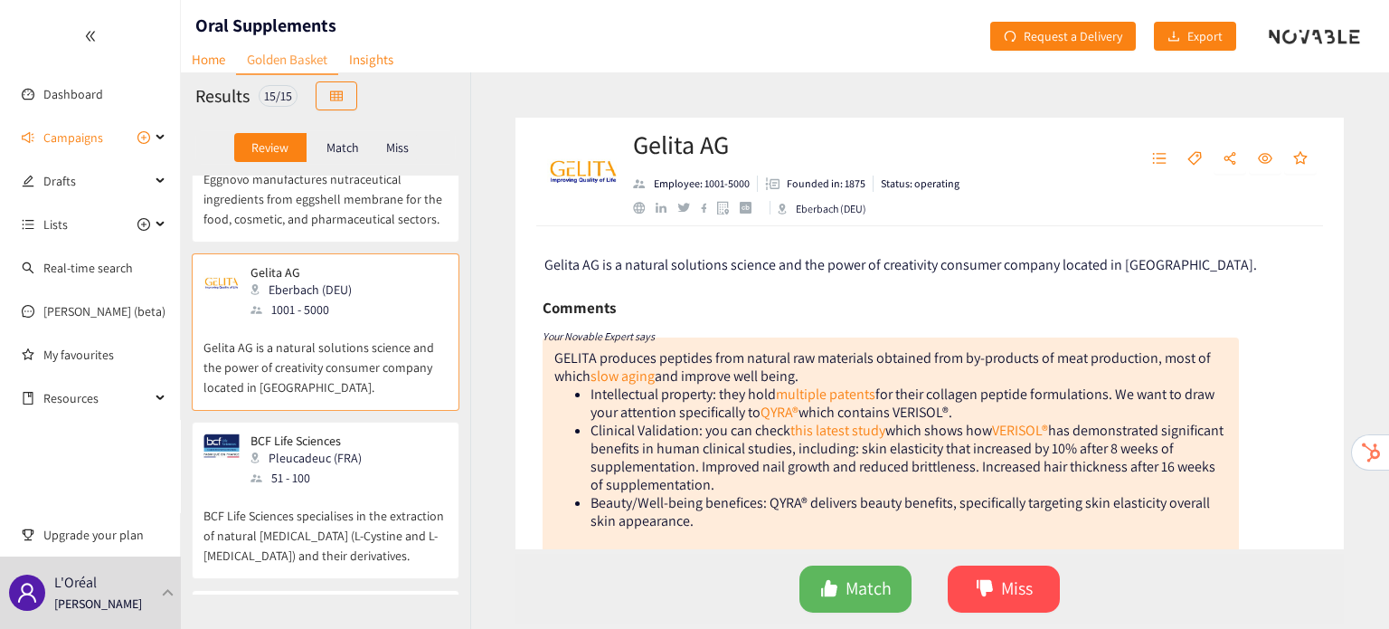
click at [354, 438] on p "BCF Life Sciences" at bounding box center [306, 440] width 111 height 14
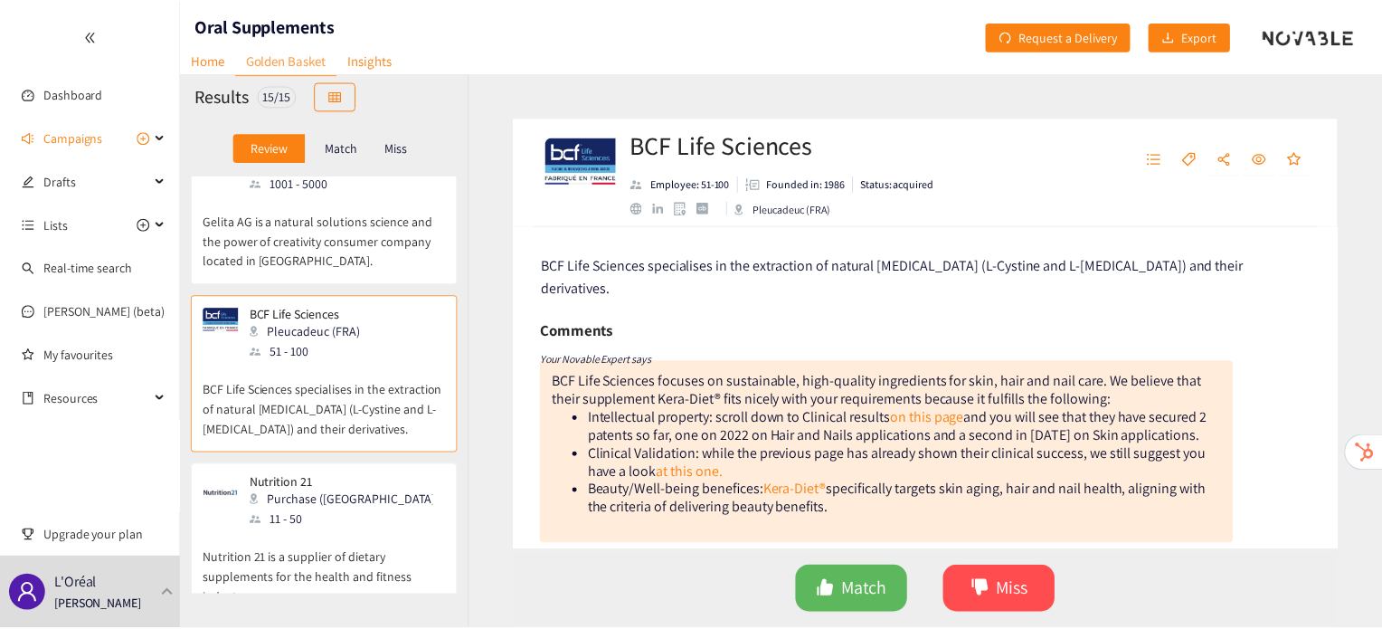
scroll to position [221, 0]
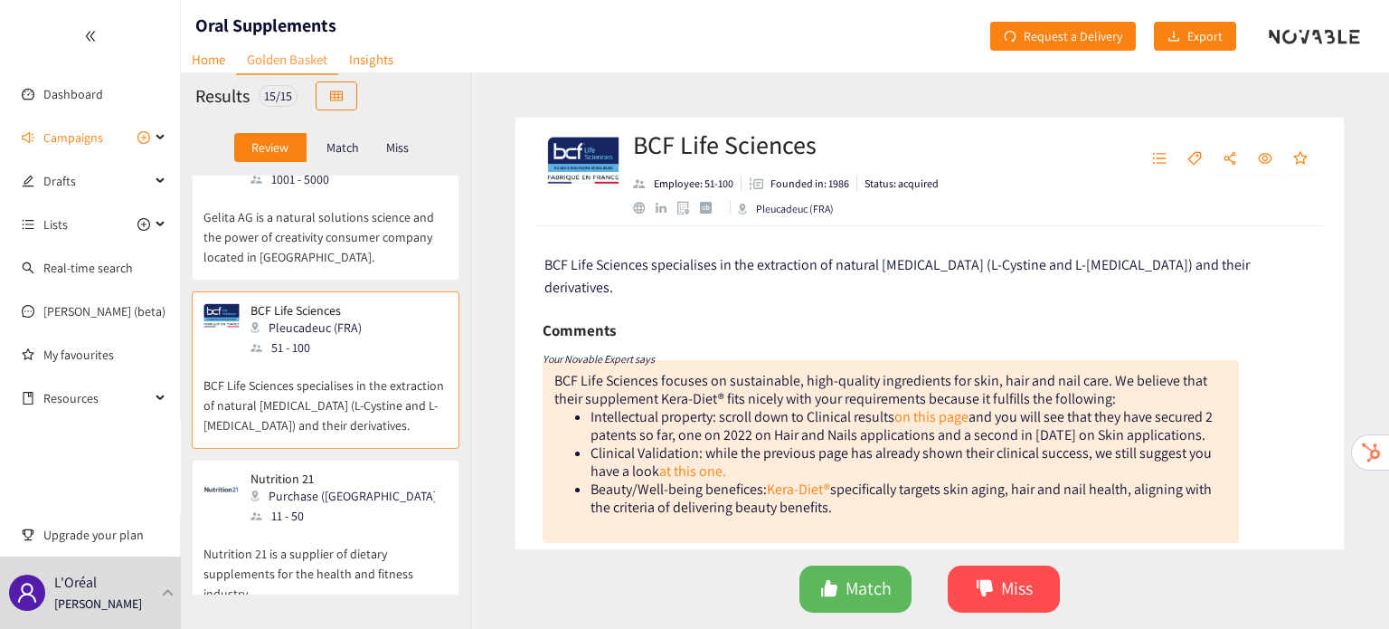
click at [354, 438] on div "BCF Life Sciences Pleucadeuc (FRA) 51 - 100 BCF Life Sciences specialises in th…" at bounding box center [326, 375] width 244 height 145
click at [366, 62] on link "Insights" at bounding box center [371, 59] width 66 height 28
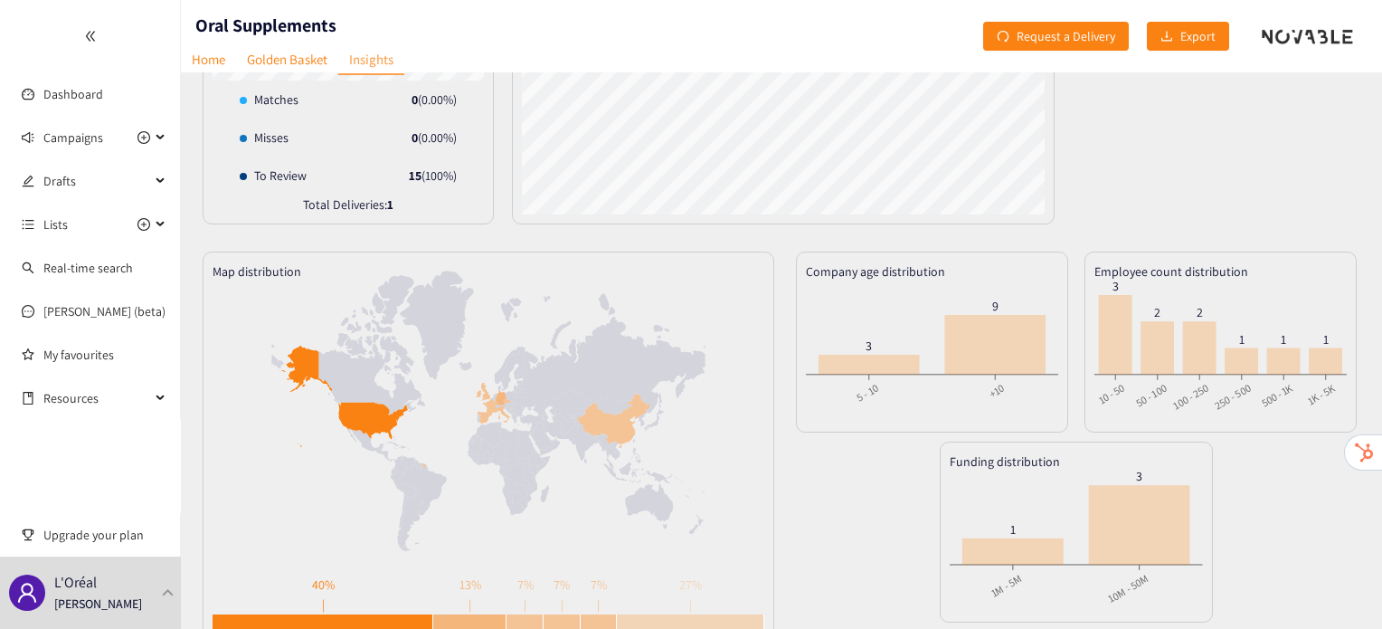
scroll to position [292, 0]
